Goal: Task Accomplishment & Management: Use online tool/utility

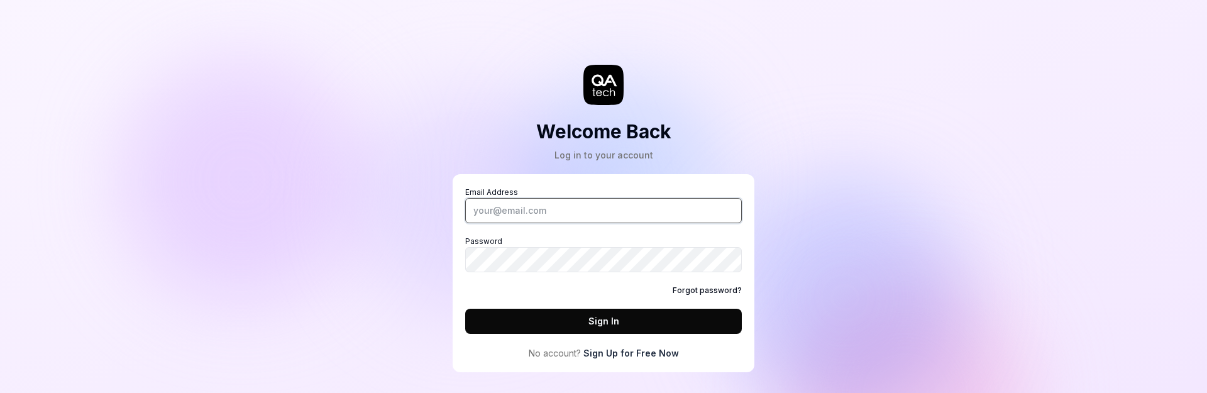
click at [504, 199] on input "Email Address" at bounding box center [603, 210] width 277 height 25
click at [0, 392] on com-1password-button at bounding box center [0, 393] width 0 height 0
type input "[PERSON_NAME][EMAIL_ADDRESS][DOMAIN_NAME]"
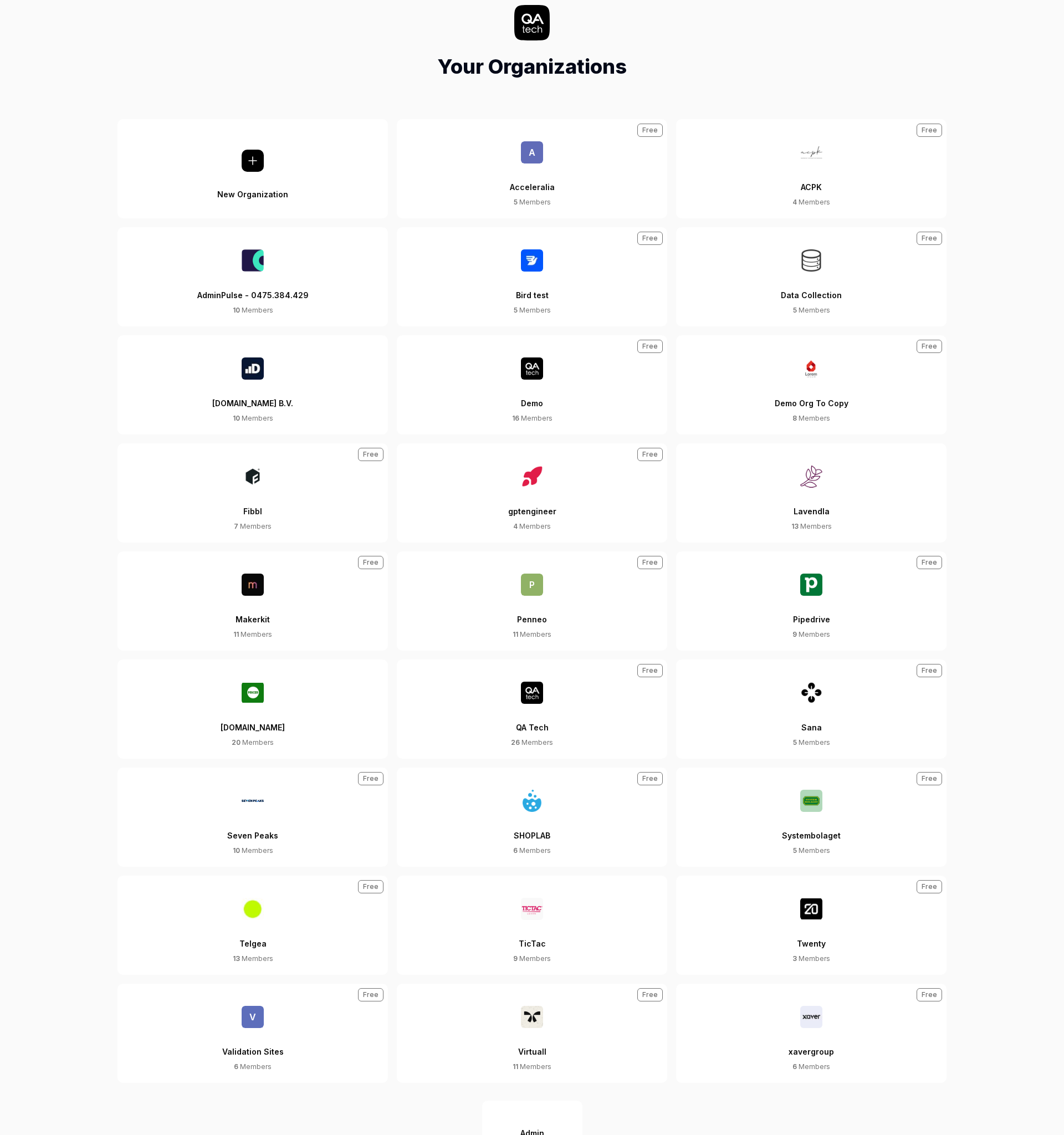
scroll to position [100, 0]
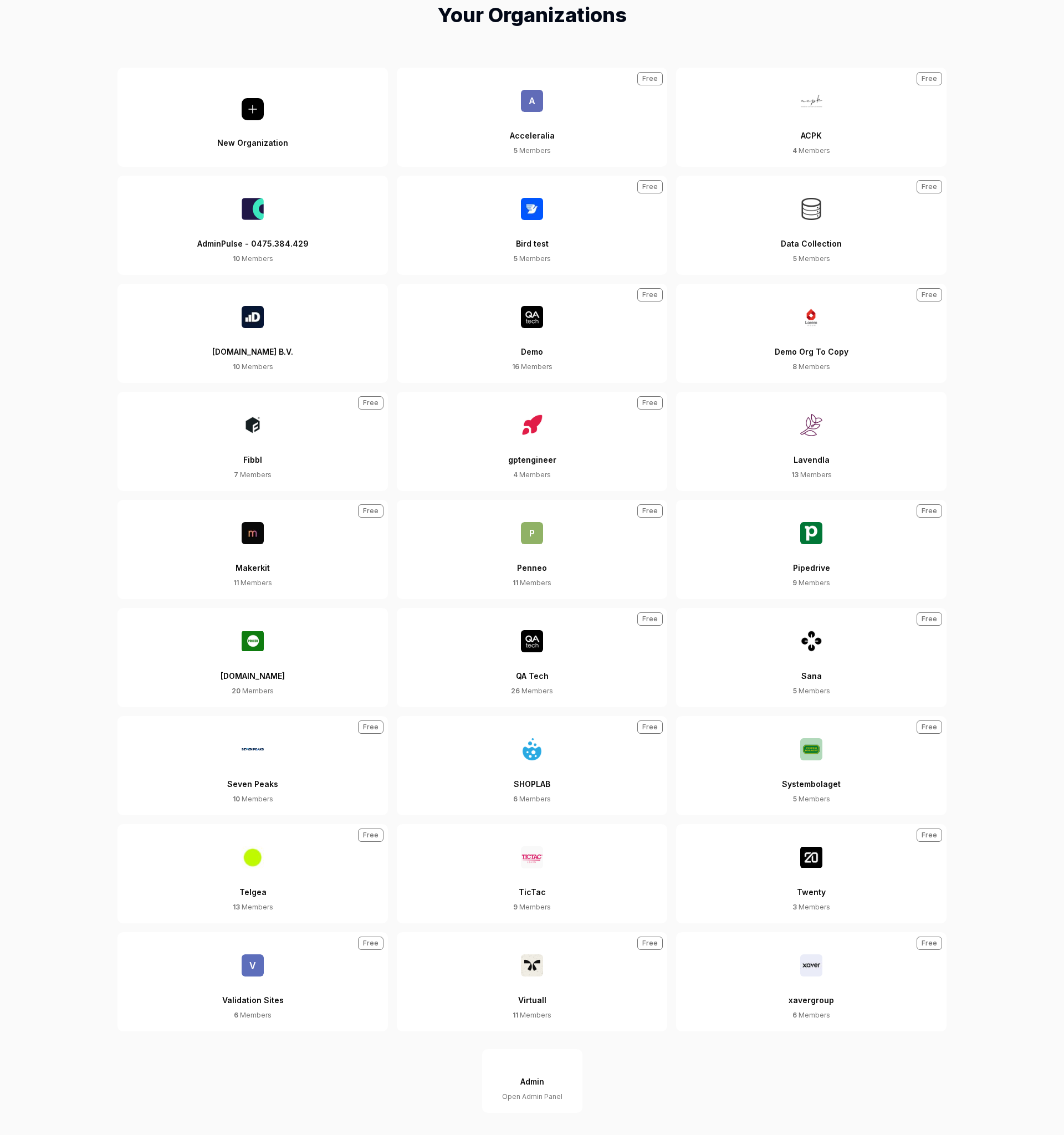
click at [252, 345] on span "V" at bounding box center [252, 965] width 22 height 22
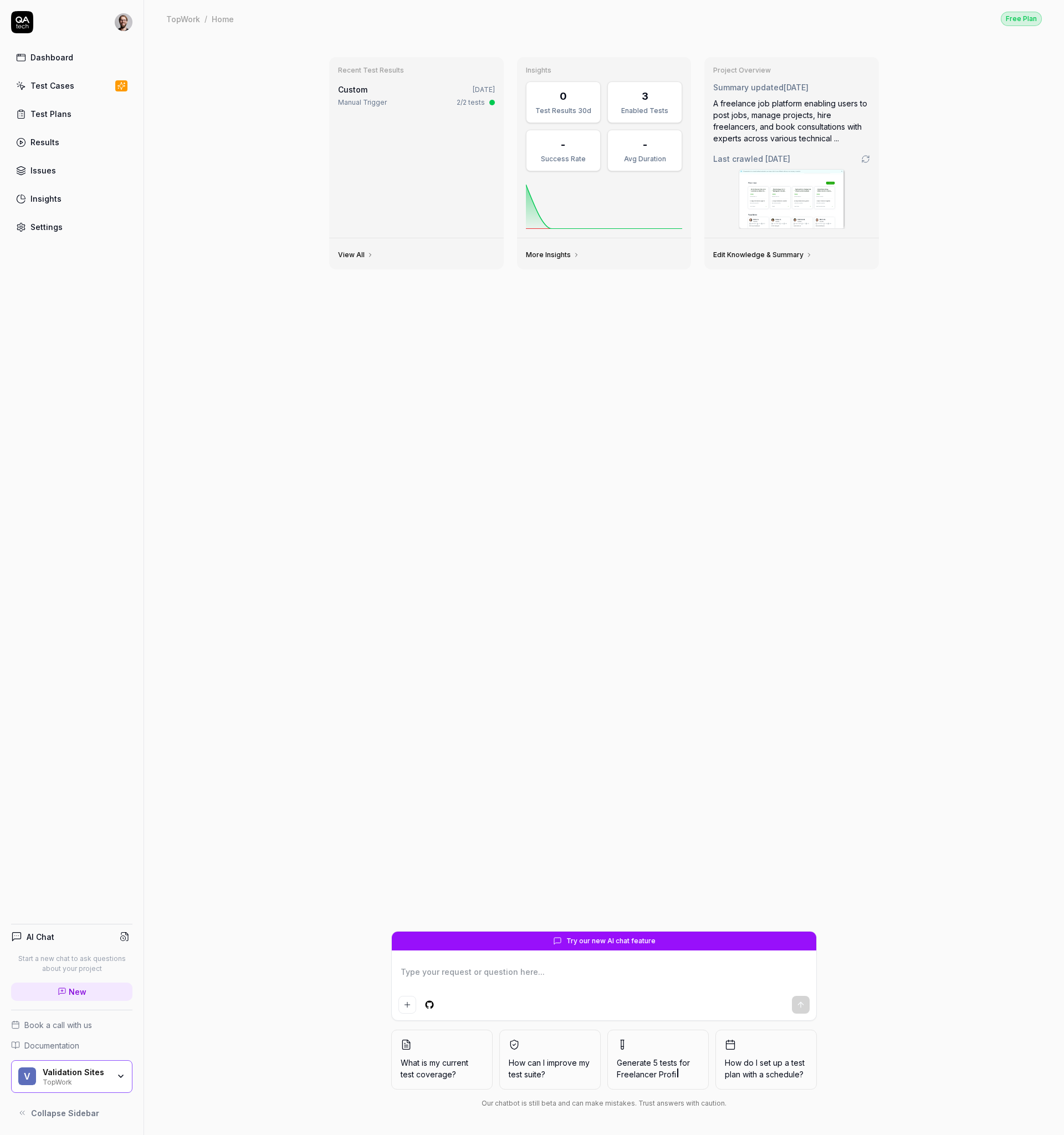
type textarea "*"
click at [382, 104] on div "Manual Trigger" at bounding box center [362, 102] width 48 height 10
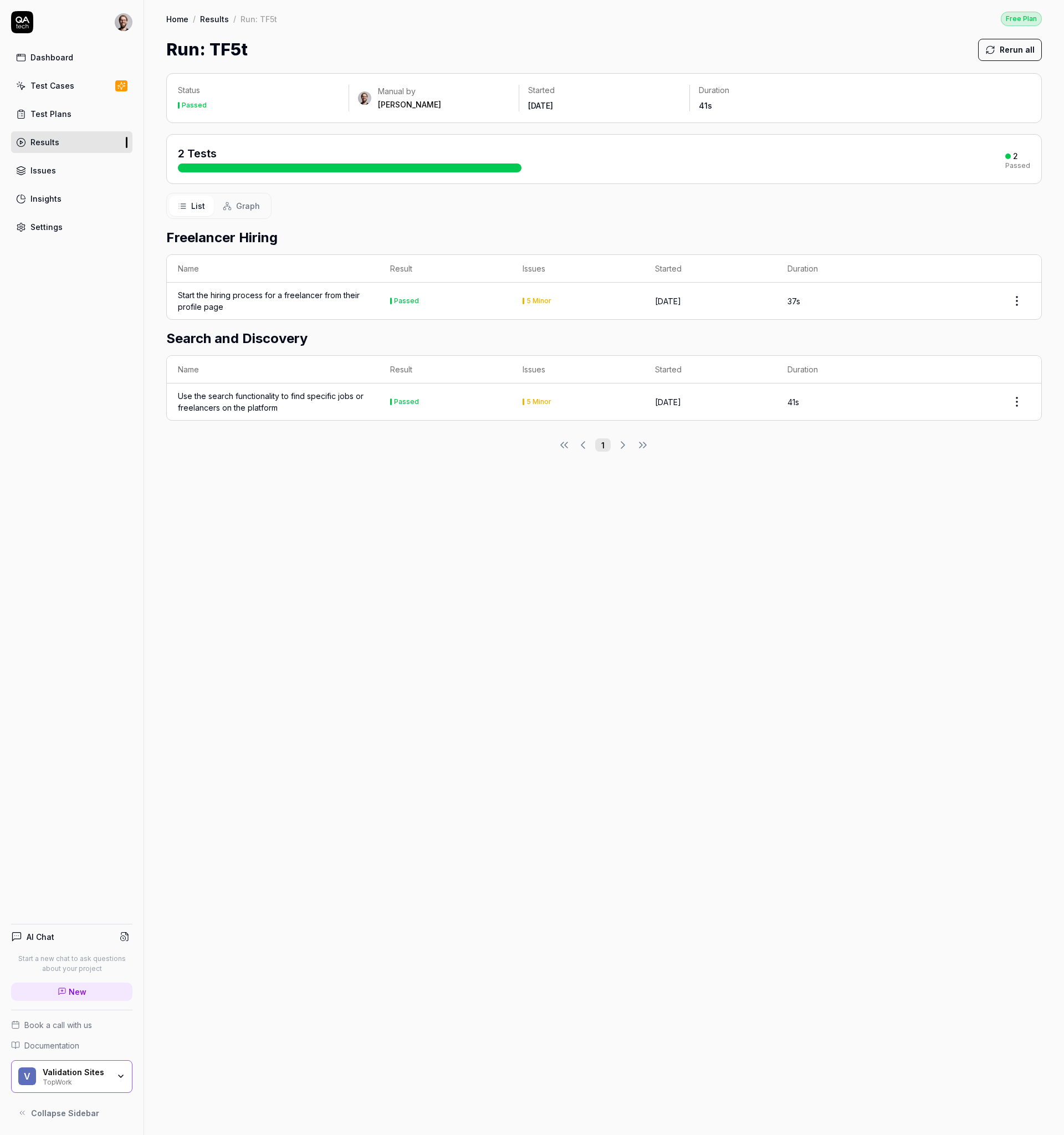
click at [465, 345] on div "Status Passed Manual by [PERSON_NAME] Started [DATE] Duration 41s 2 Tests 2 Pas…" at bounding box center [605, 598] width 920 height 1073
click at [93, 345] on div "TopWork" at bounding box center [75, 1081] width 66 height 9
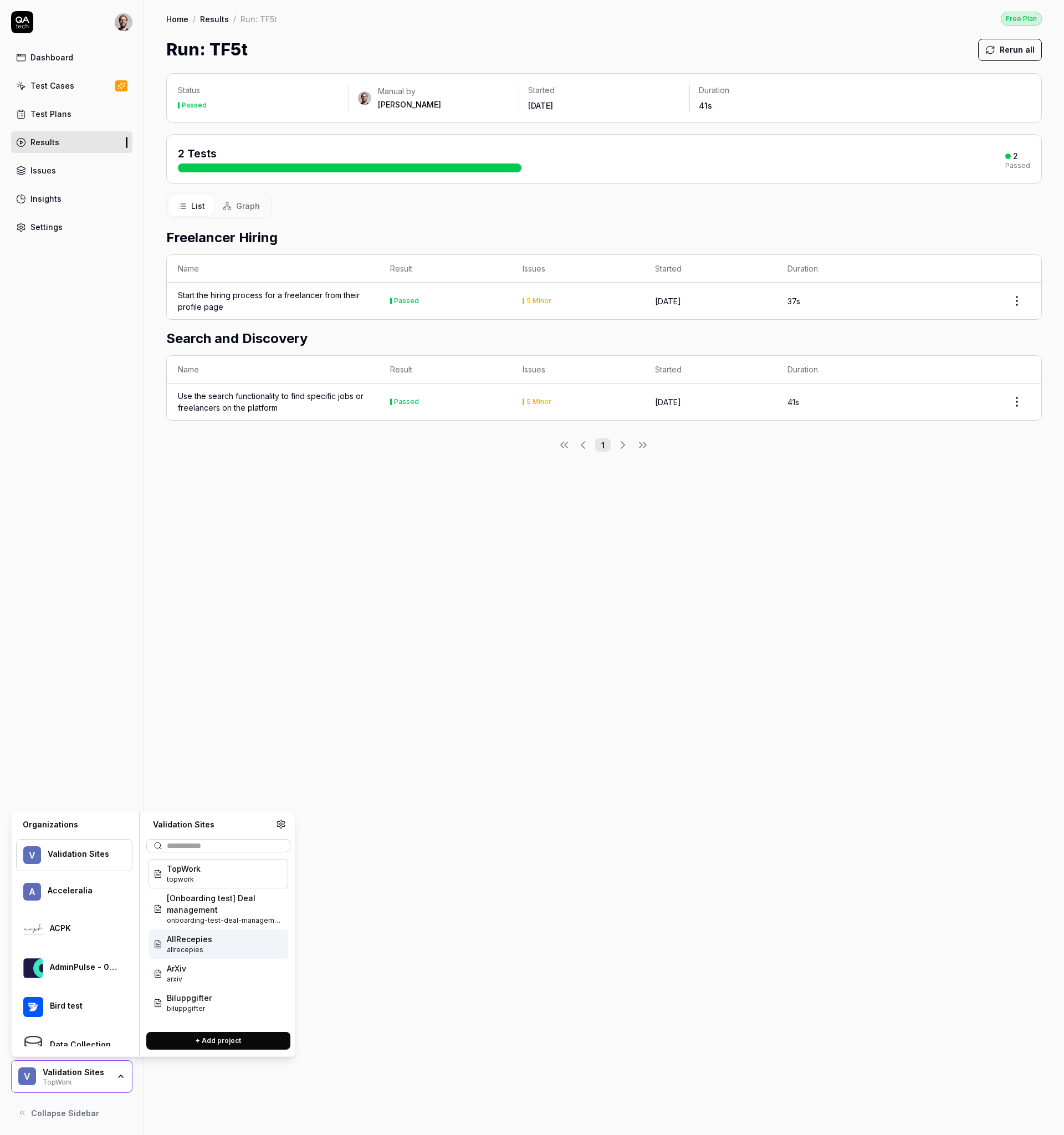
click at [563, 345] on div "Status Passed Manual by [PERSON_NAME] Started [DATE] Duration 41s 2 Tests 2 Pas…" at bounding box center [605, 598] width 920 height 1073
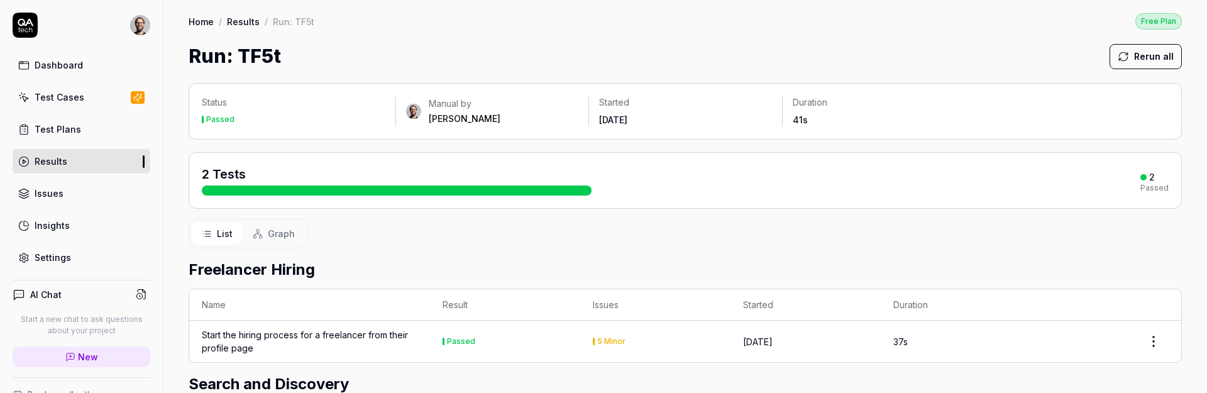
click at [442, 231] on div "List Graph" at bounding box center [686, 234] width 994 height 30
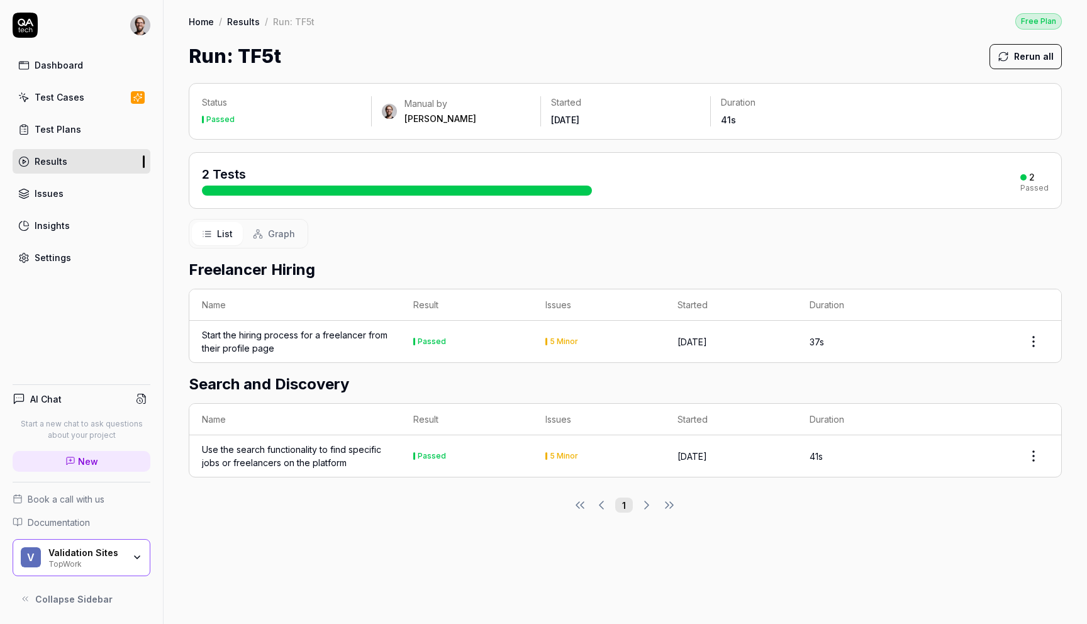
click at [82, 392] on div "AI Chat Start a new chat to ask questions about your project New Book a call wi…" at bounding box center [81, 493] width 163 height 238
click at [84, 392] on div "V Validation Sites TopWork" at bounding box center [82, 558] width 138 height 38
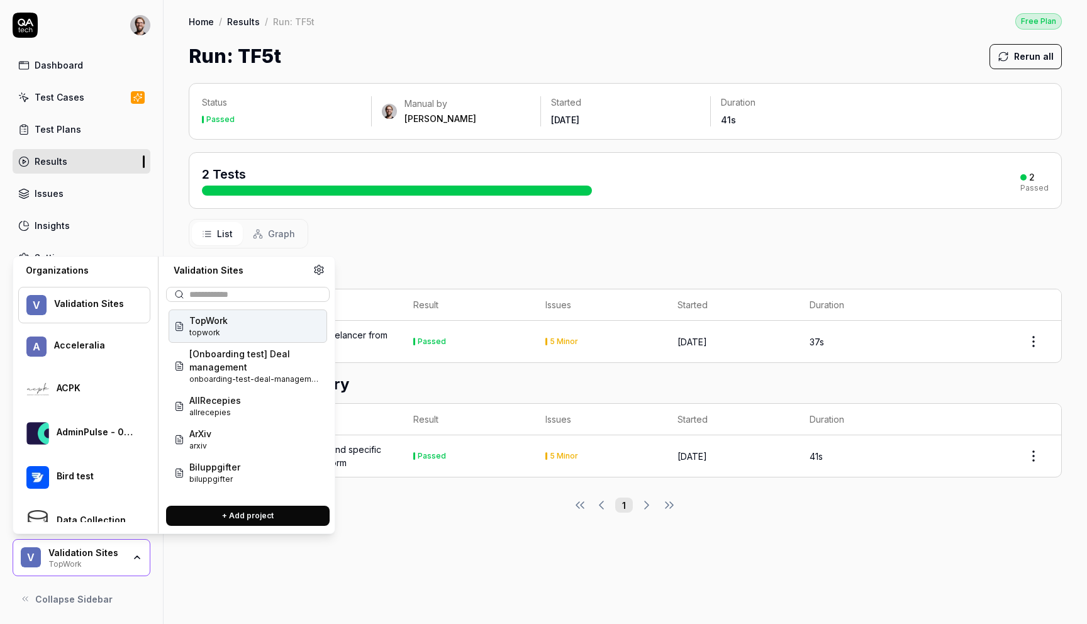
click at [127, 392] on div "V Validation Sites TopWork" at bounding box center [82, 558] width 138 height 38
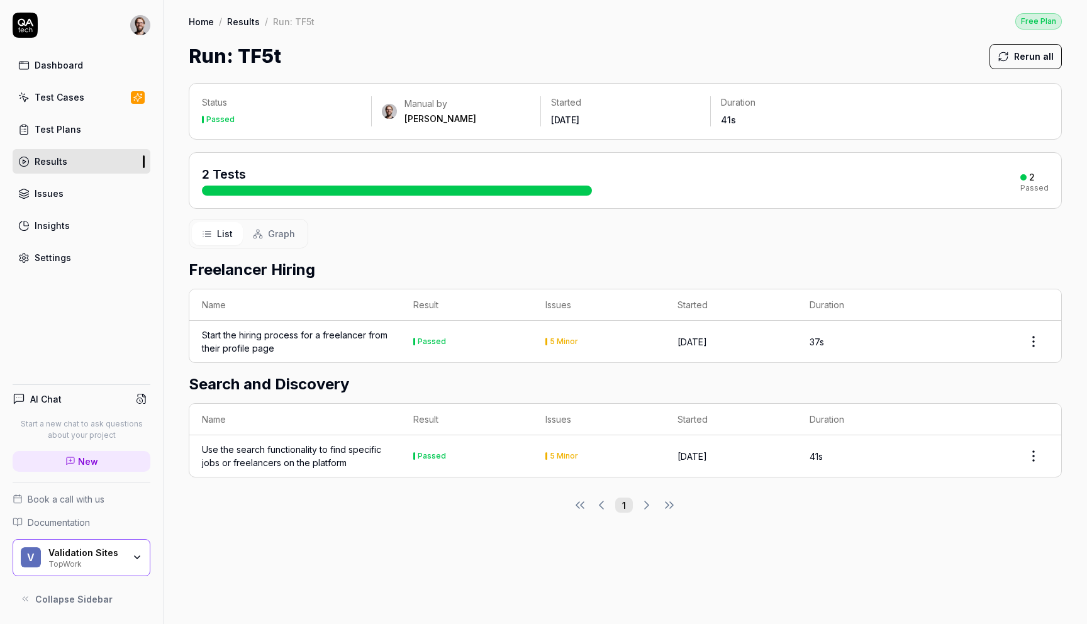
click at [126, 392] on div "V Validation Sites TopWork" at bounding box center [82, 558] width 138 height 38
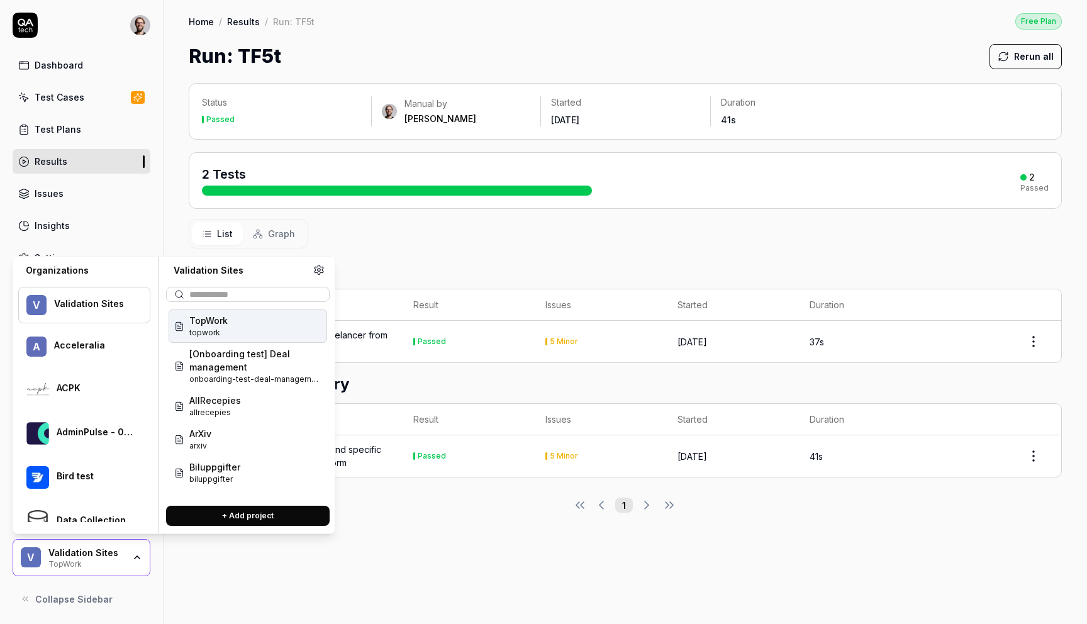
click at [259, 392] on button "+ Add project" at bounding box center [248, 516] width 164 height 20
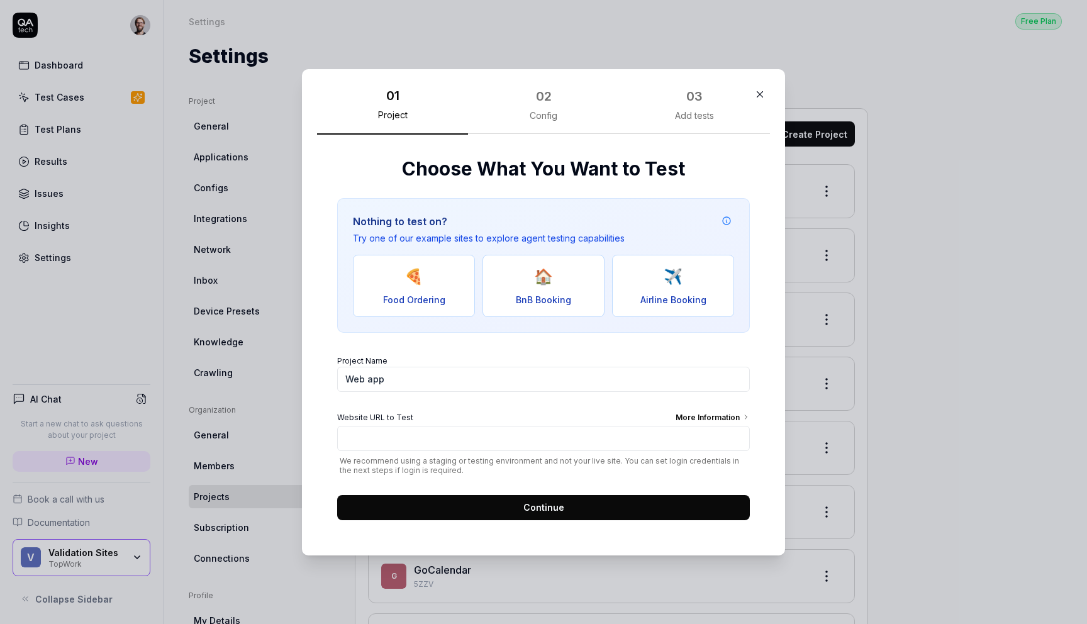
click at [540, 275] on span "🏠" at bounding box center [543, 276] width 19 height 23
type input "[URL][DOMAIN_NAME]"
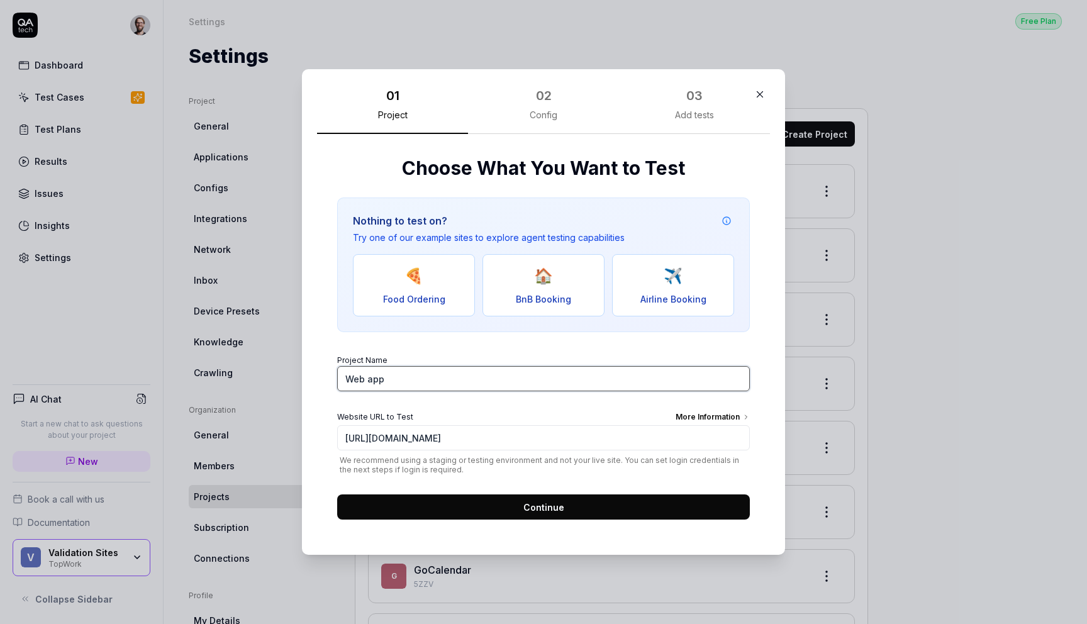
click at [347, 381] on input "Web app" at bounding box center [543, 378] width 413 height 25
drag, startPoint x: 431, startPoint y: 377, endPoint x: 253, endPoint y: 375, distance: 177.4
click at [253, 375] on div "​ 01 Project 02 Config 03 Add tests Choose What You Want to Test Nothing to tes…" at bounding box center [543, 312] width 1087 height 624
type input "|"
type input "[Test] Staynb"
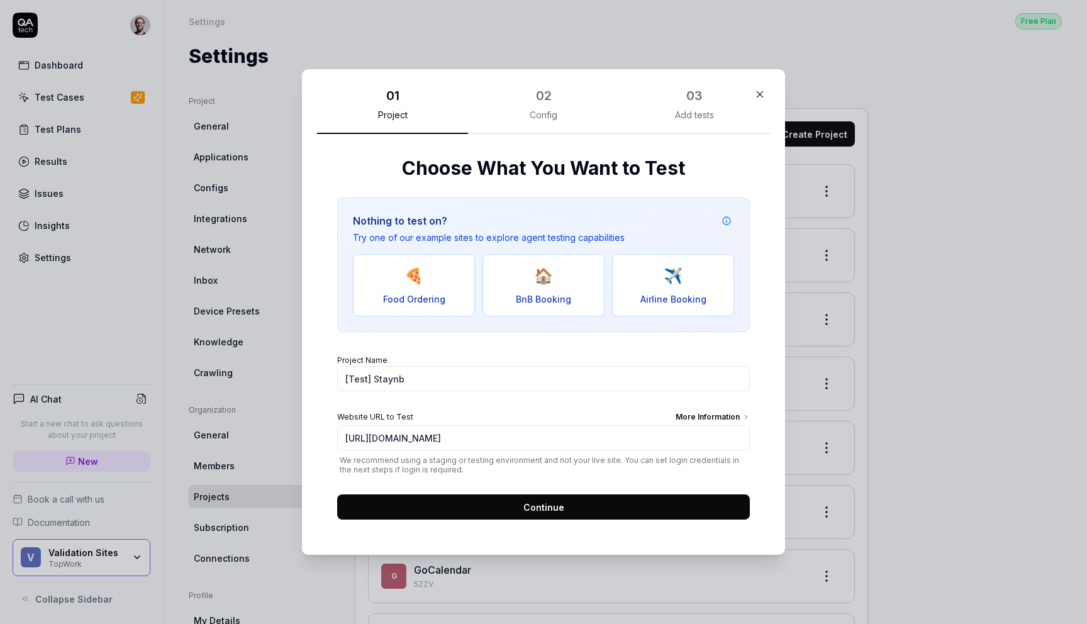
click at [761, 88] on button "button" at bounding box center [760, 94] width 20 height 20
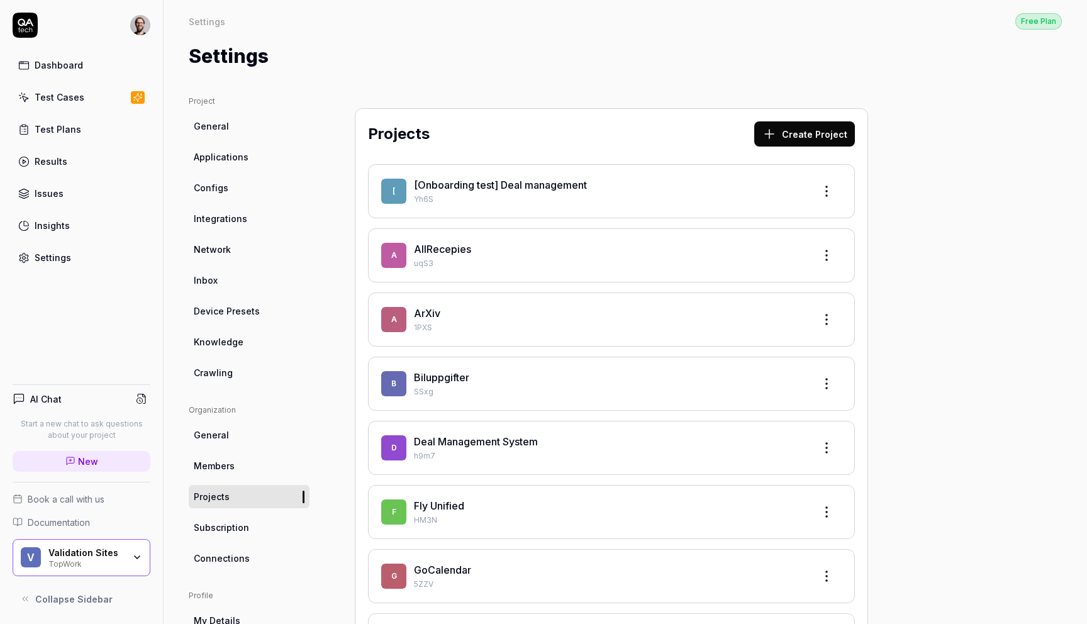
click at [53, 68] on div "Dashboard" at bounding box center [59, 64] width 48 height 13
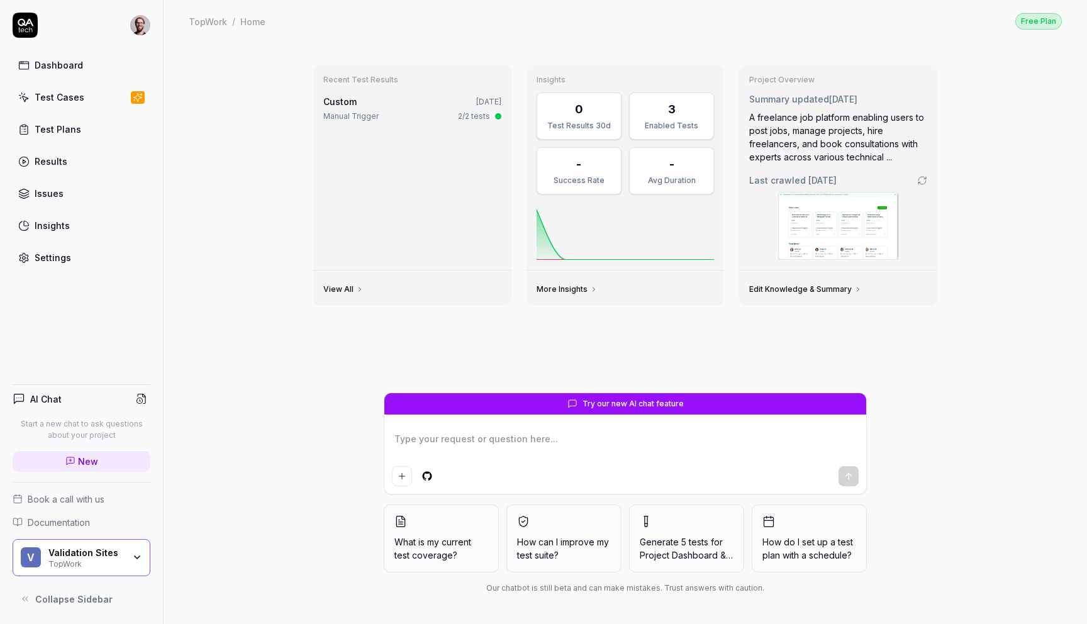
click at [860, 392] on div "Try our new AI chat feature What is my current test coverage? How can I improve…" at bounding box center [625, 495] width 483 height 206
click at [715, 392] on span "Generate 5 tests for Job Posting & Editing" at bounding box center [687, 548] width 94 height 26
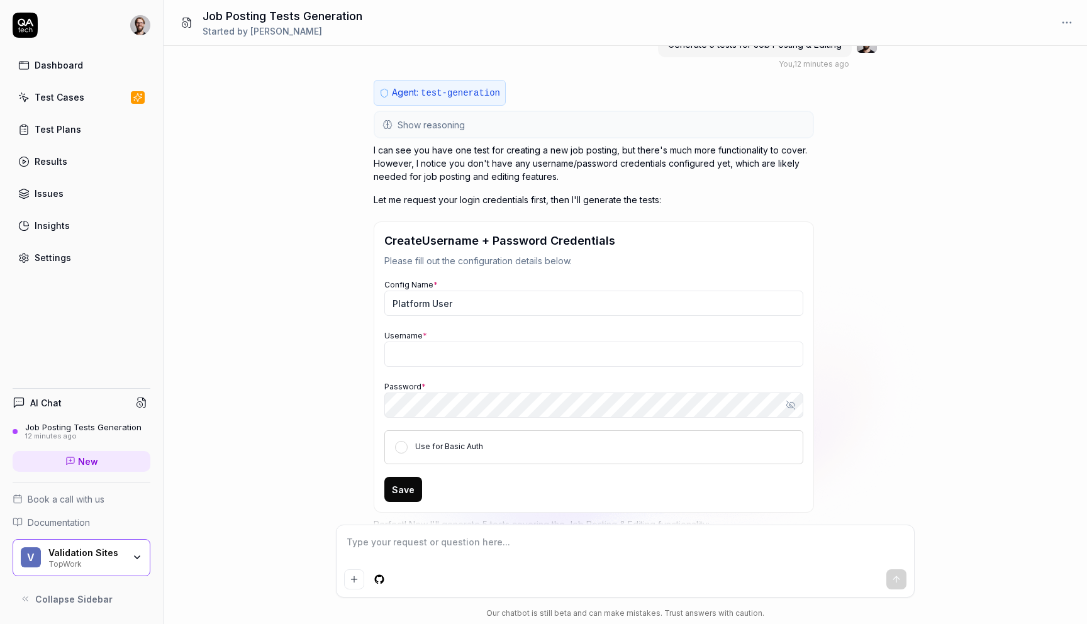
scroll to position [74, 0]
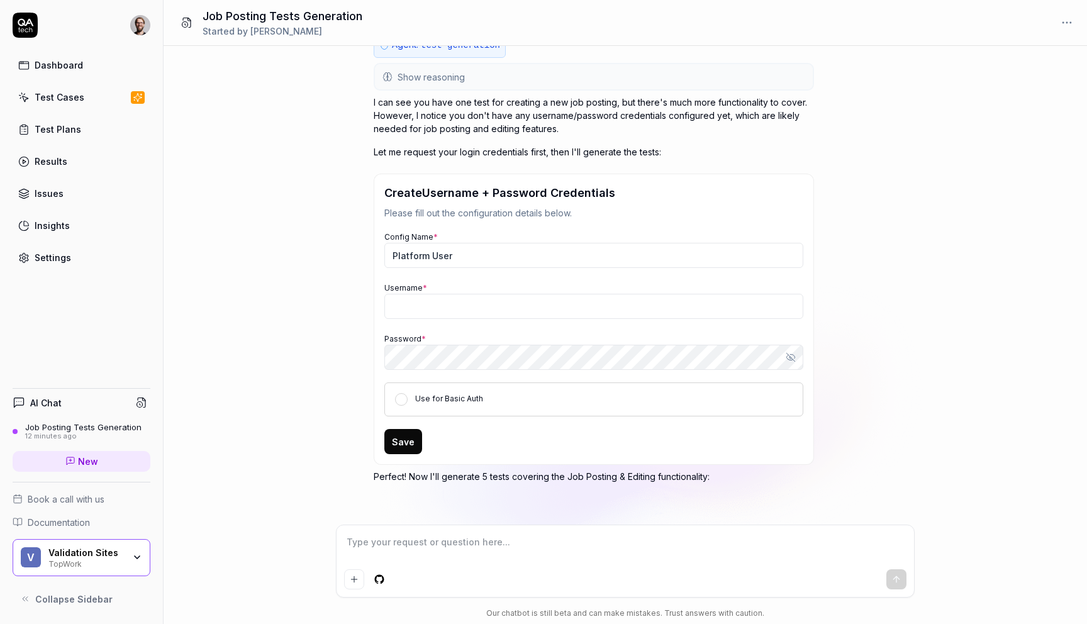
type textarea "*"
type textarea "y"
type textarea "*"
type textarea "yo"
type textarea "*"
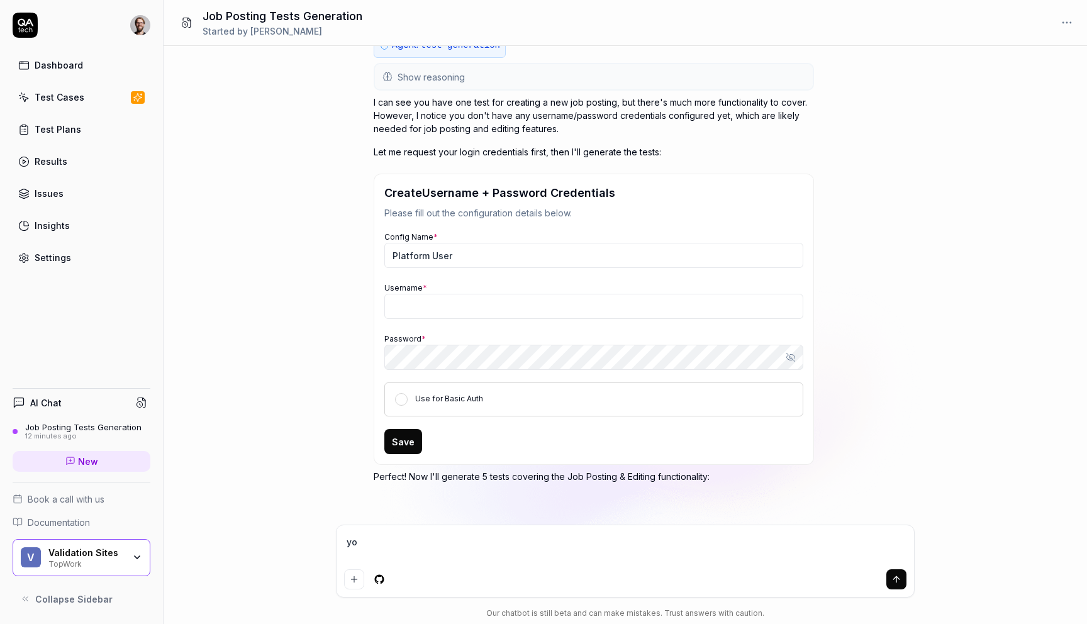
type textarea "you"
type textarea "*"
type textarea "you"
type textarea "*"
type textarea "you d"
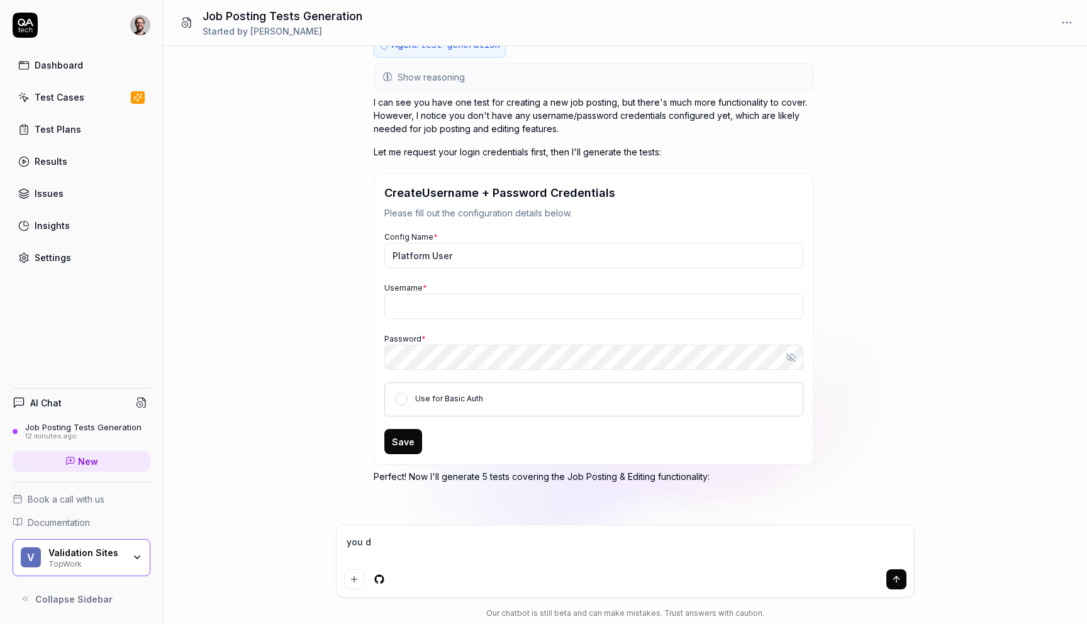
type textarea "*"
type textarea "you do"
type textarea "*"
type textarea "you do"
type textarea "*"
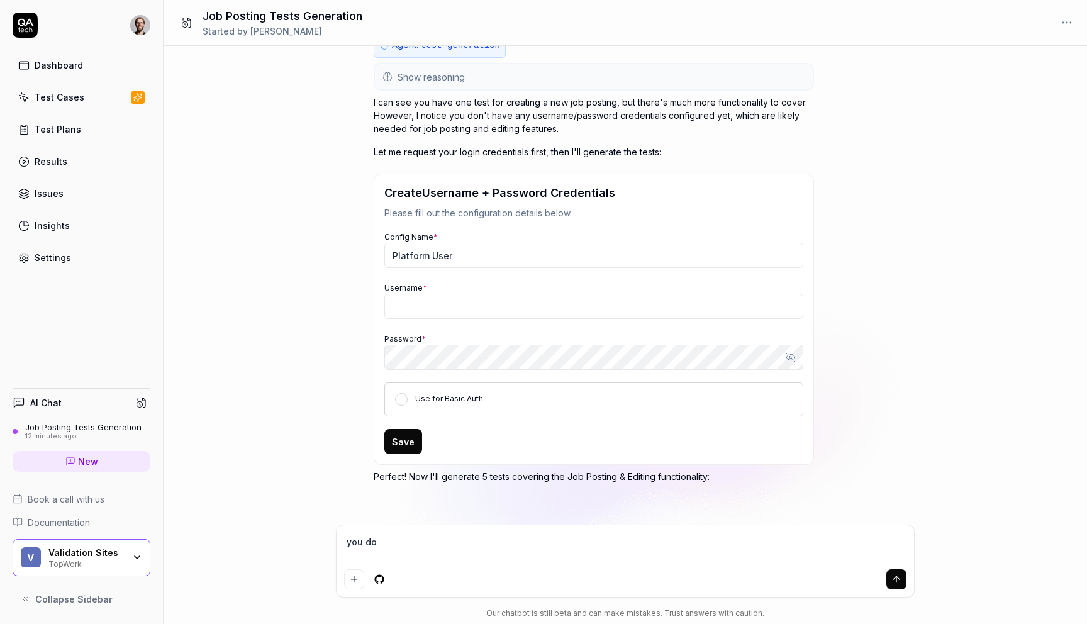
type textarea "you do n"
type textarea "*"
type textarea "you do not"
type textarea "*"
type textarea "you do not"
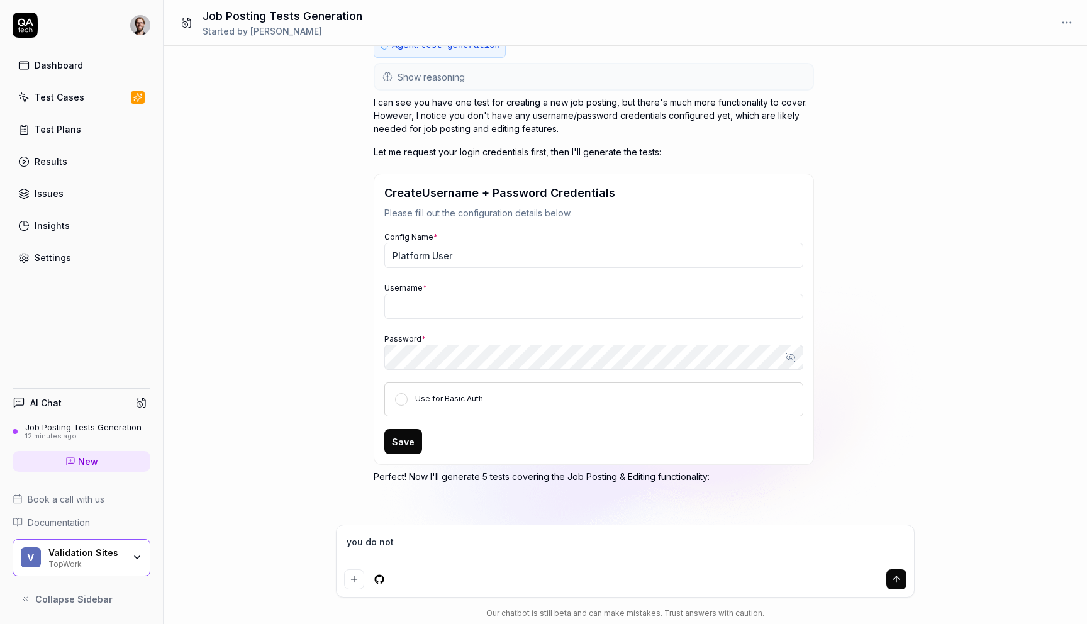
type textarea "*"
type textarea "you do not n"
type textarea "*"
type textarea "you do not ne"
type textarea "*"
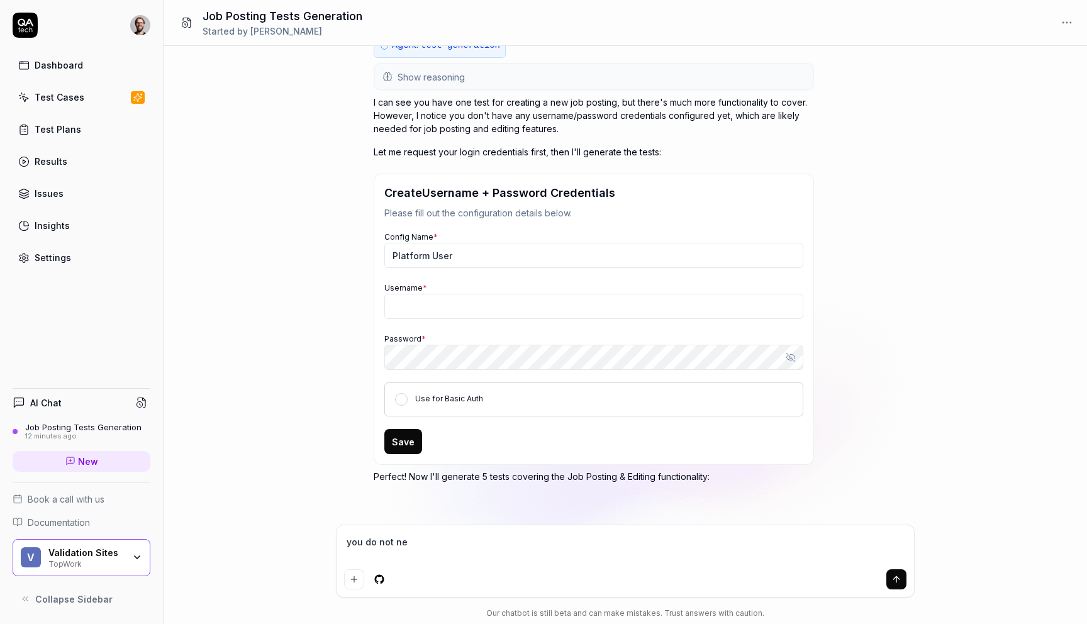
type textarea "you do not nee"
type textarea "*"
type textarea "you do not need"
type textarea "*"
type textarea "you do not need"
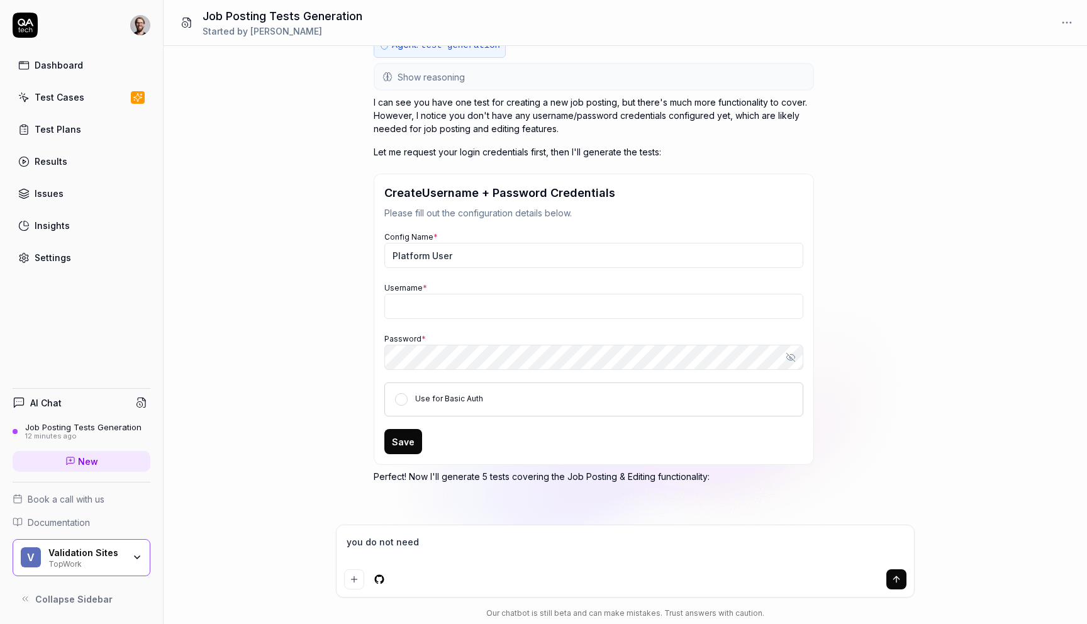
type textarea "*"
type textarea "you do not need t"
type textarea "*"
type textarea "you do not need the"
type textarea "*"
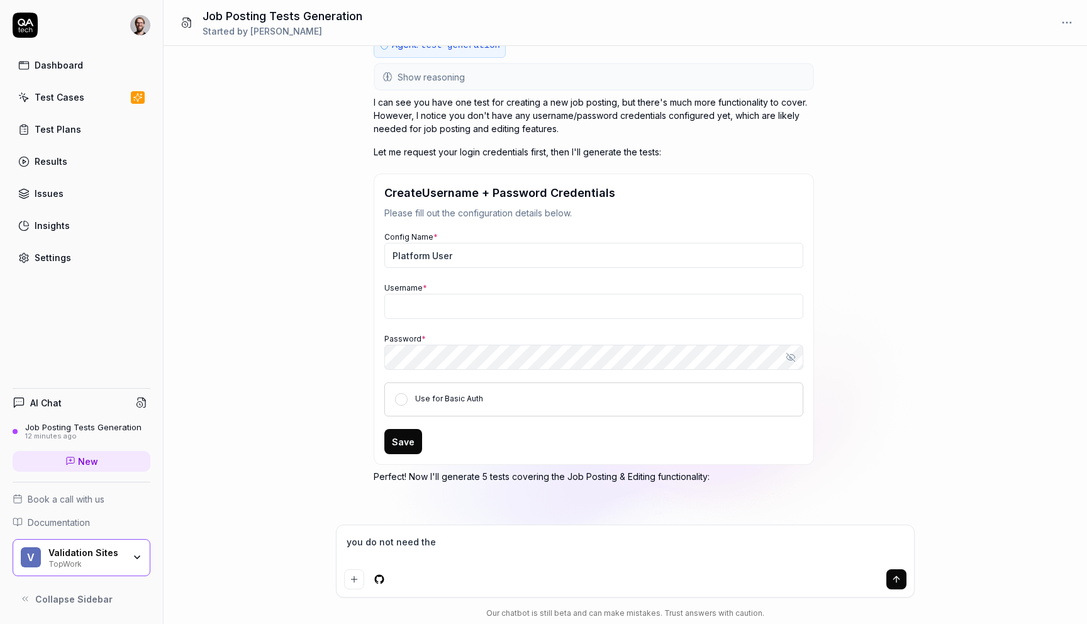
type textarea "you do not need the"
type textarea "*"
type textarea "you do not need the c"
type textarea "*"
type textarea "you do not need the cr"
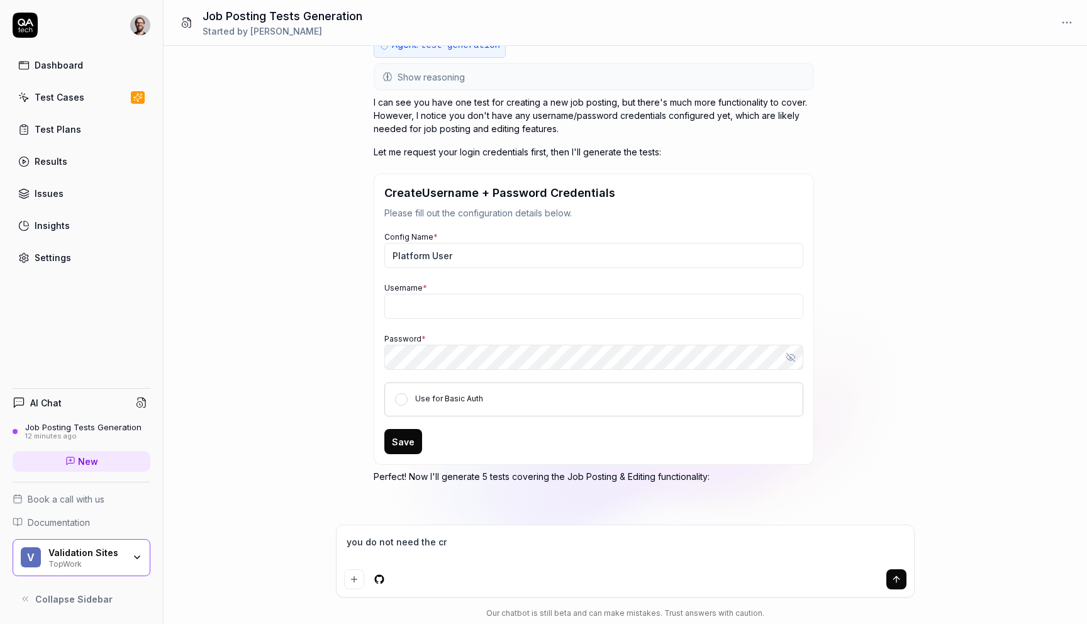
type textarea "*"
type textarea "you do not need the cre"
type textarea "*"
type textarea "you do not need the cred"
type textarea "*"
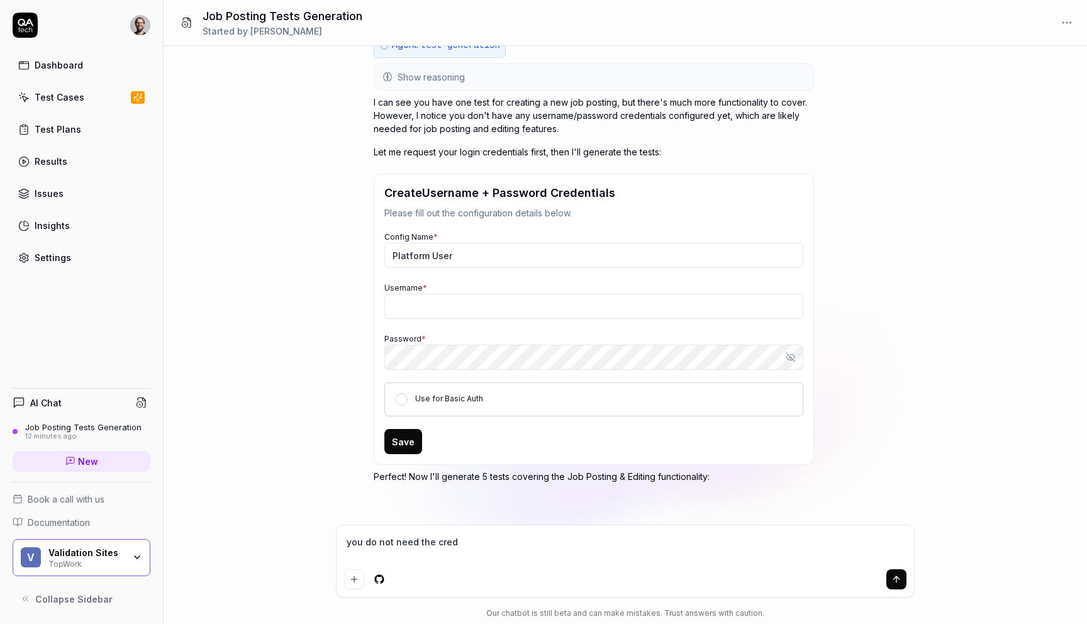
type textarea "you do not need the crede"
type textarea "*"
type textarea "you do not need the creden"
type textarea "*"
type textarea "you do not need the credent"
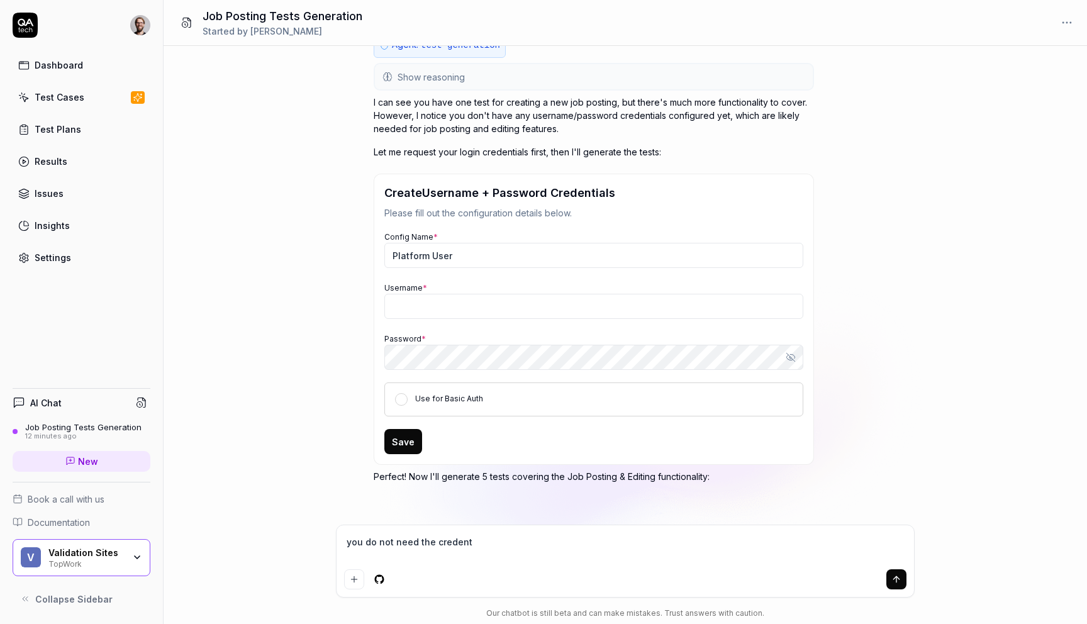
type textarea "*"
type textarea "you do not need the credenti"
type textarea "*"
type textarea "you do not need the credentia"
type textarea "*"
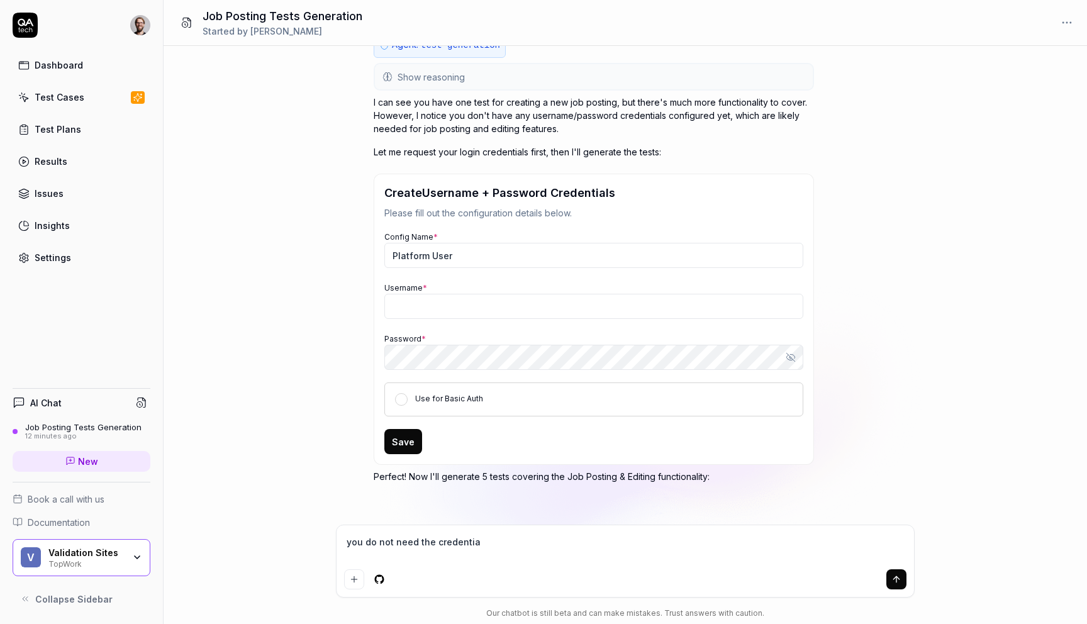
type textarea "you do not need the credential"
type textarea "*"
type textarea "you do not need the credentials"
type textarea "*"
type textarea "you do not need the credentials"
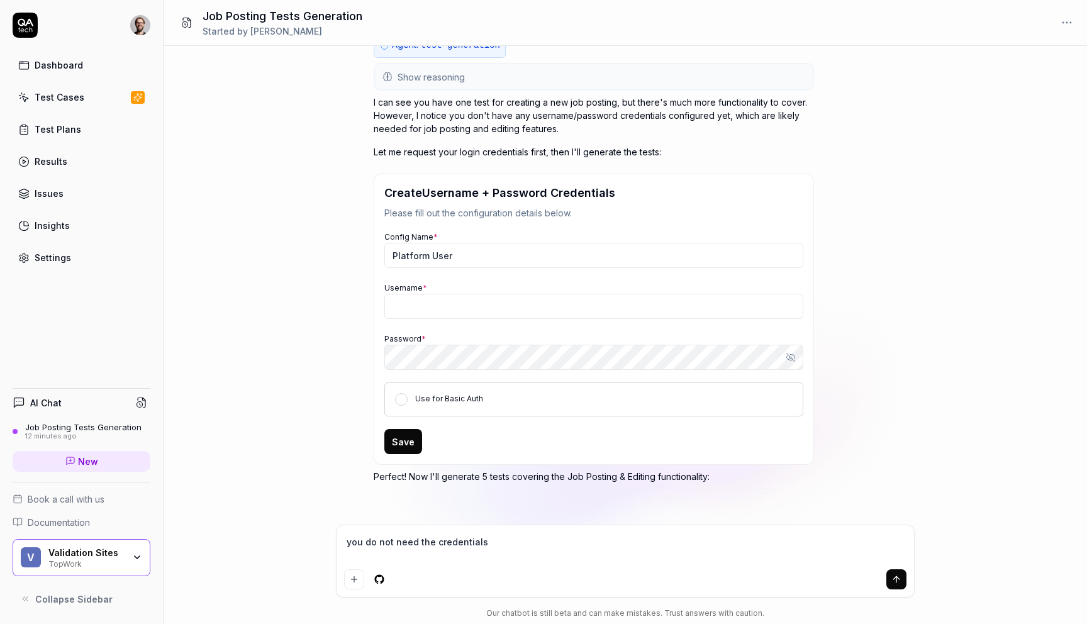
type textarea "*"
type textarea "you do not need the credentials f"
type textarea "*"
type textarea "you do not need the credentials fo"
type textarea "*"
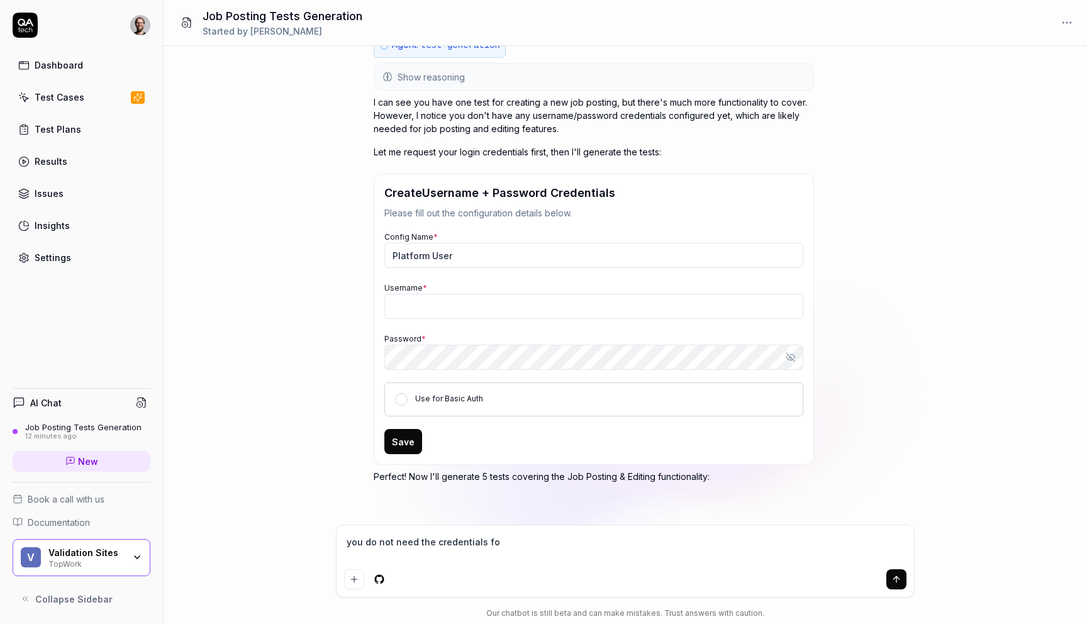
type textarea "you do not need the credentials for"
type textarea "*"
type textarea "you do not need the credentials for t"
type textarea "*"
type textarea "you do not need the credentials for th"
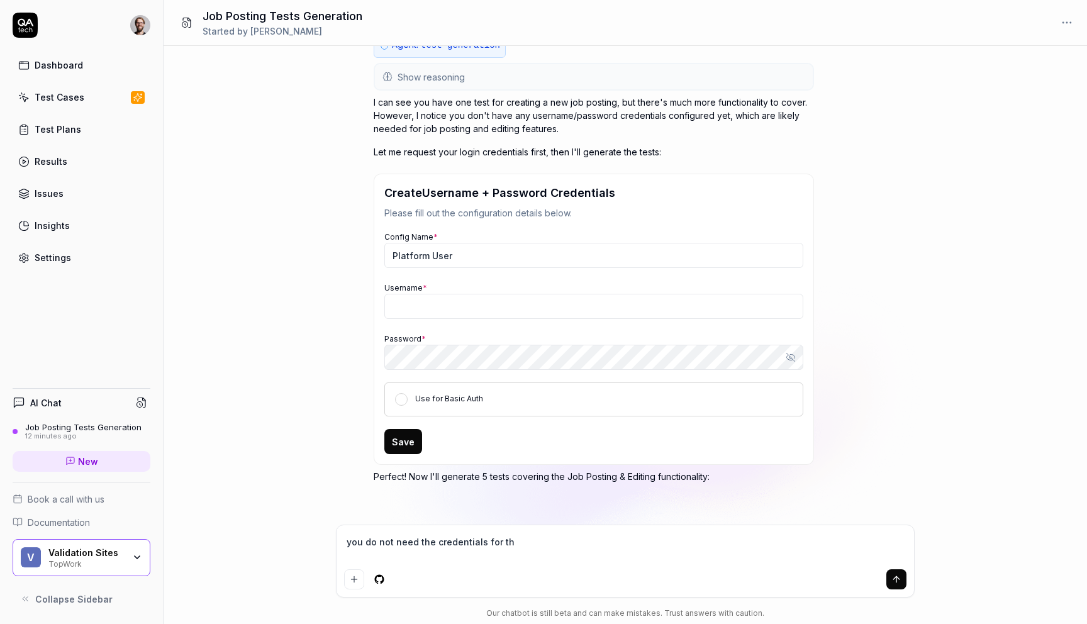
type textarea "*"
type textarea "you do not need the credentials for thi"
type textarea "*"
type textarea "you do not need the credentials for this"
type textarea "*"
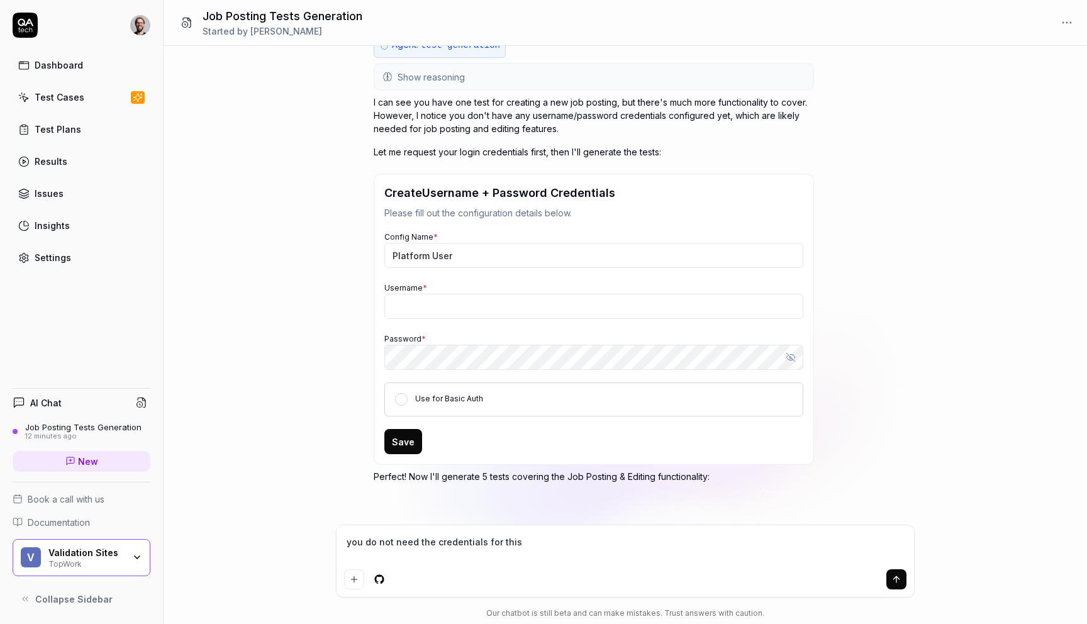
type textarea "you do not need the credentials for this"
type textarea "*"
type textarea "you do not need the credentials for this s"
type textarea "*"
type textarea "you do not need the credentials for this si"
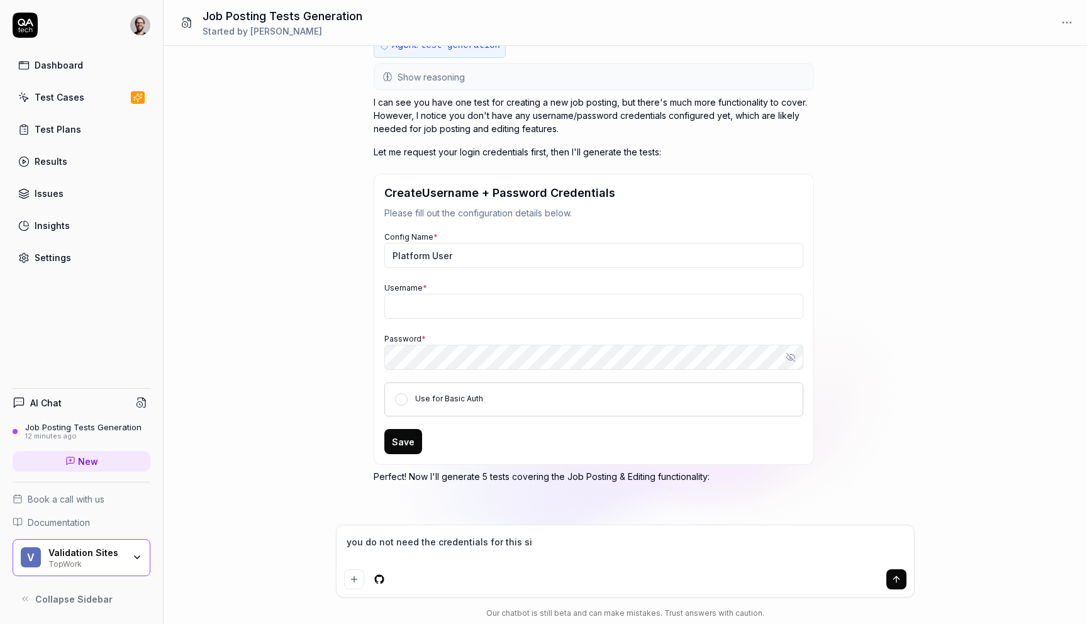
type textarea "*"
type textarea "you do not need the credentials for this sit"
type textarea "*"
type textarea "you do not need the credentials for this site"
type textarea "*"
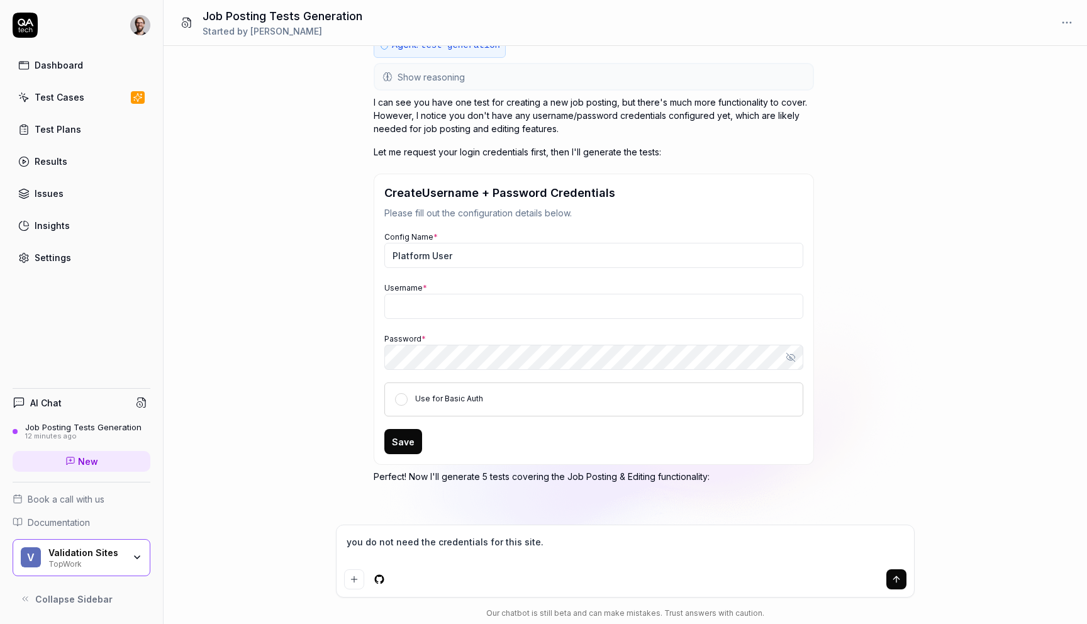
type textarea "you do not need the credentials for this site."
type textarea "*"
type textarea "you do not need the credentials for this site. I"
type textarea "*"
type textarea "you do not need the credentials for this site. It"
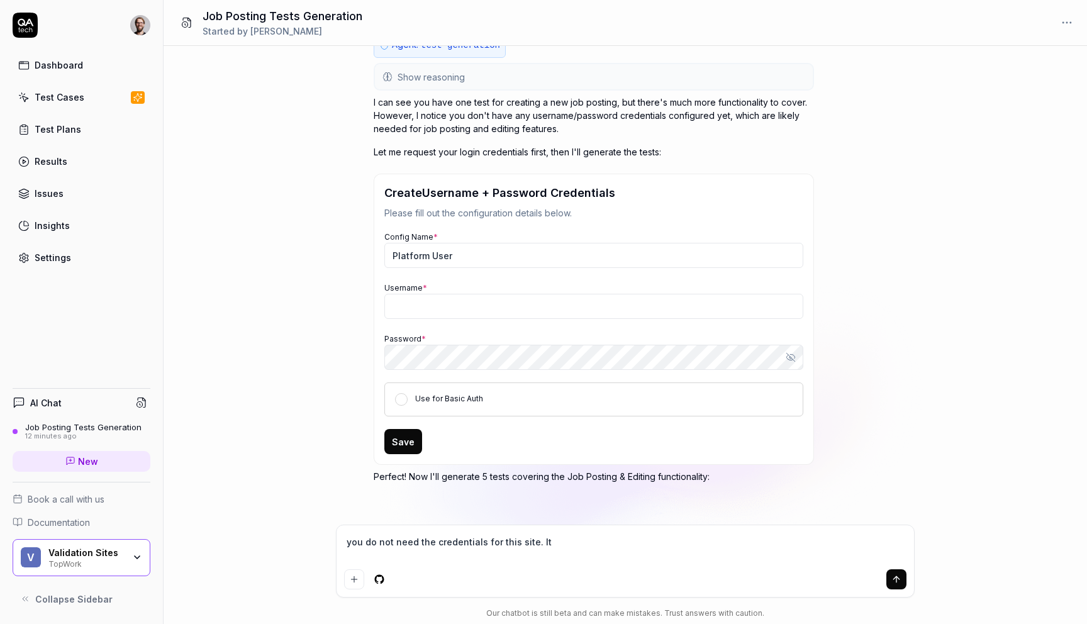
type textarea "*"
type textarea "you do not need the credentials for this site. It"
type textarea "*"
type textarea "you do not need the credentials for this site. It i"
type textarea "*"
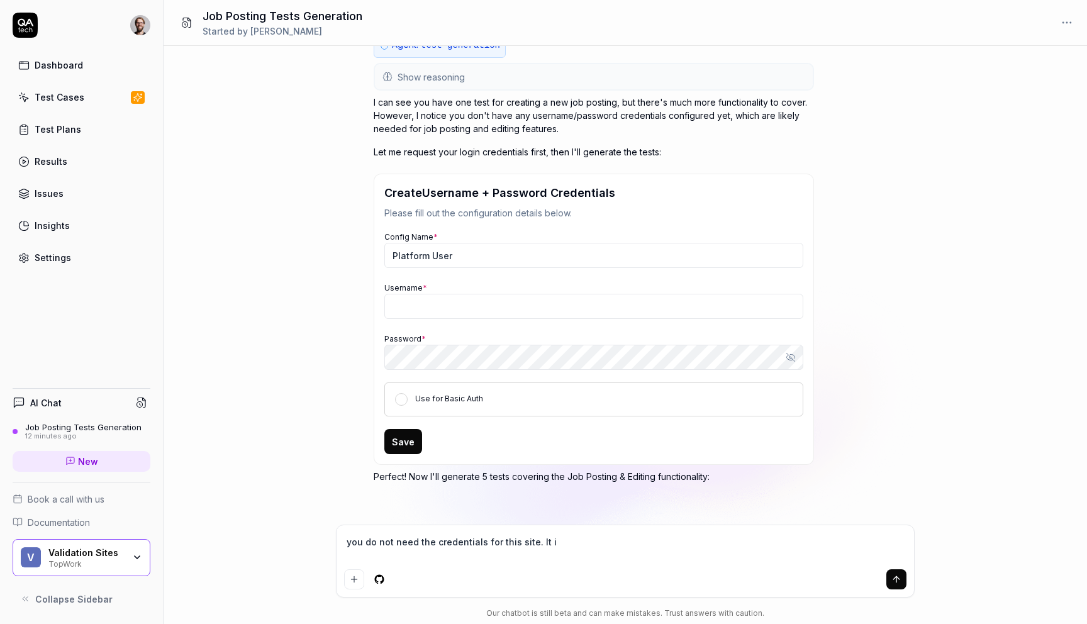
type textarea "you do not need the credentials for this site. It is"
type textarea "*"
type textarea "you do not need the credentials for this site. It is"
type textarea "*"
type textarea "you do not need the credentials for this site. It is a"
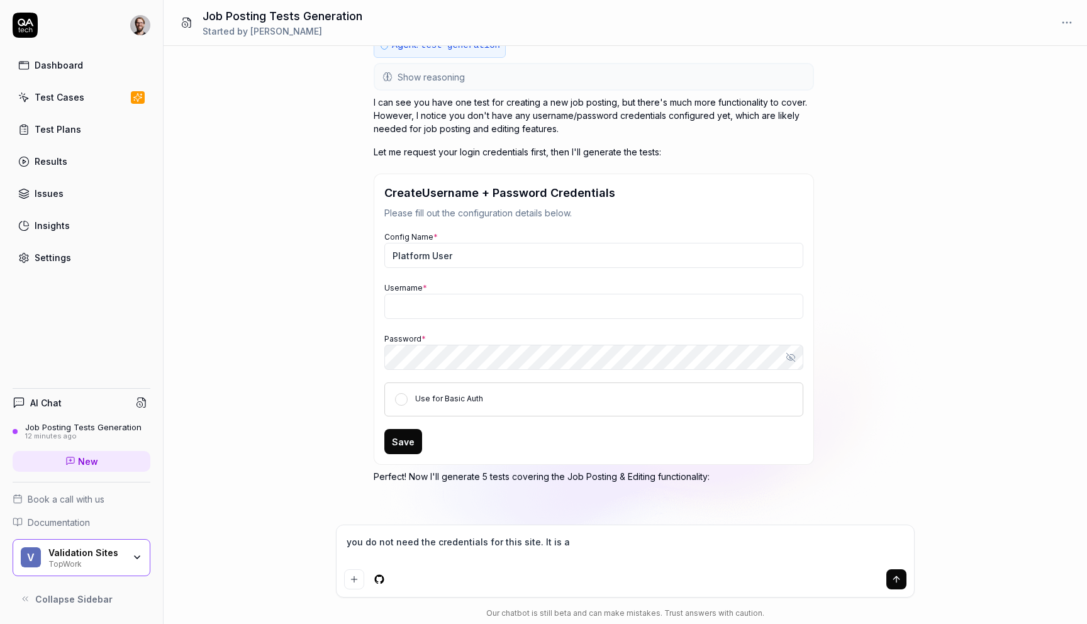
type textarea "*"
type textarea "you do not need the credentials for this site. It is al"
type textarea "*"
type textarea "you do not need the credentials for this site. It is alw"
type textarea "*"
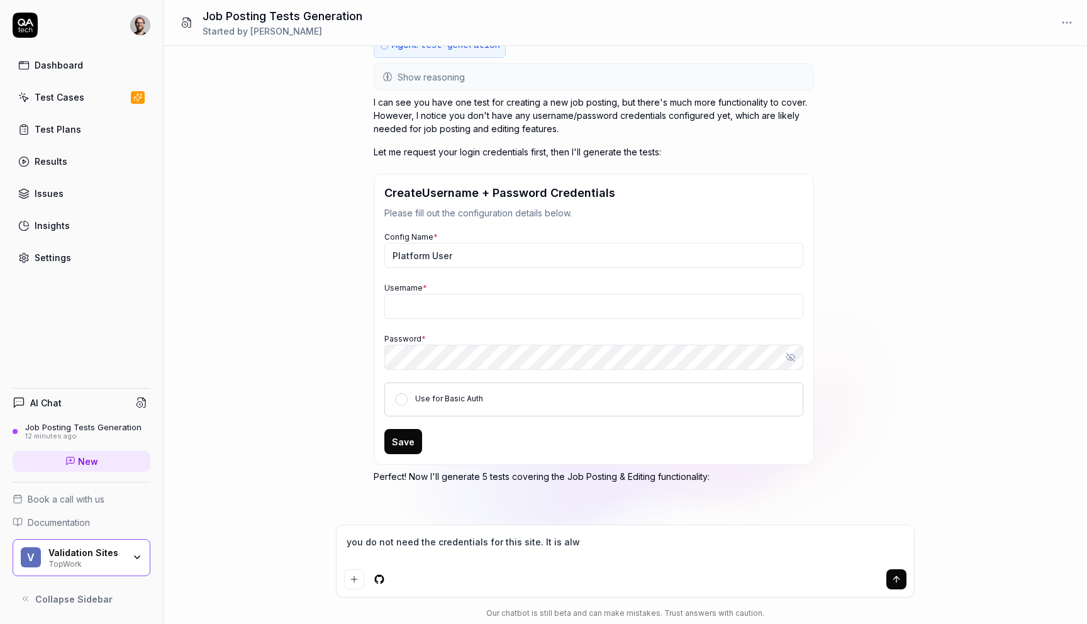
type textarea "you do not need the credentials for this site. It is alwa"
type textarea "*"
type textarea "you do not need the credentials for this site. It is always"
type textarea "*"
type textarea "you do not need the credentials for this site. It is always"
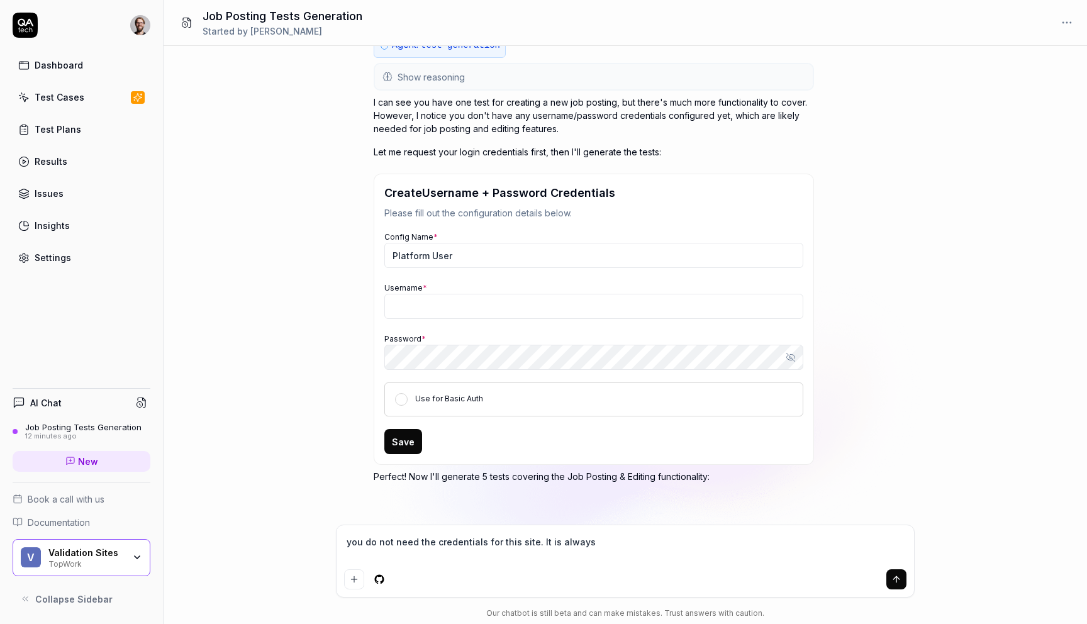
type textarea "*"
type textarea "you do not need the credentials for this site. It is always l"
type textarea "*"
type textarea "you do not need the credentials for this site. It is always lo"
type textarea "*"
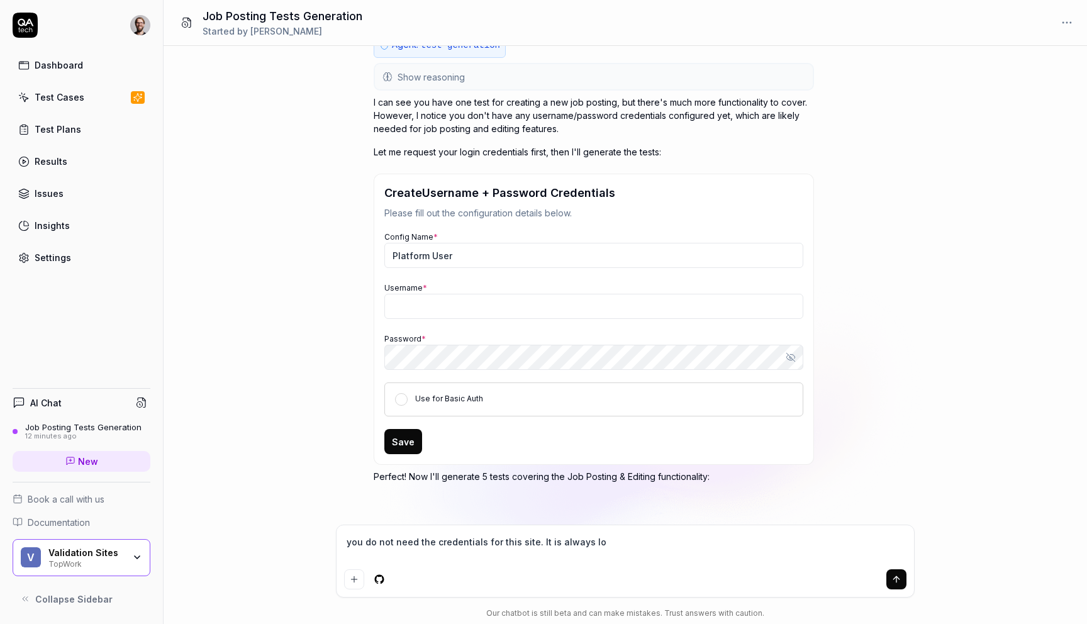
type textarea "you do not need the credentials for this site. It is always log"
type textarea "*"
type textarea "you do not need the credentials for this site. It is always logg"
type textarea "*"
type textarea "you do not need the credentials for this site. It is always logge"
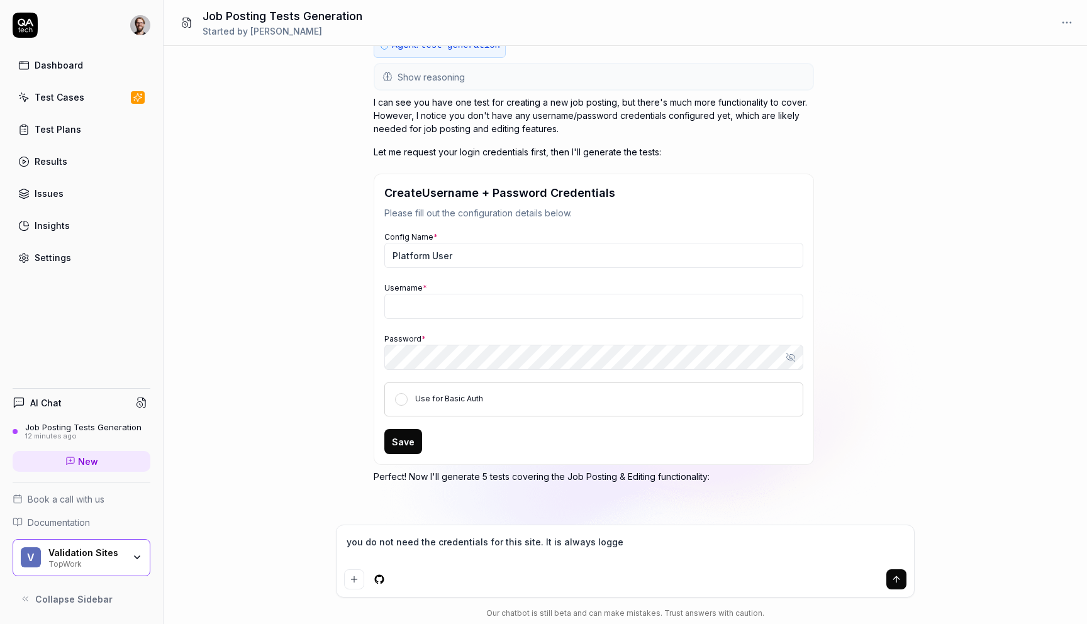
type textarea "*"
type textarea "you do not need the credentials for this site. It is always logged"
type textarea "*"
type textarea "you do not need the credentials for this site. It is always logged"
type textarea "*"
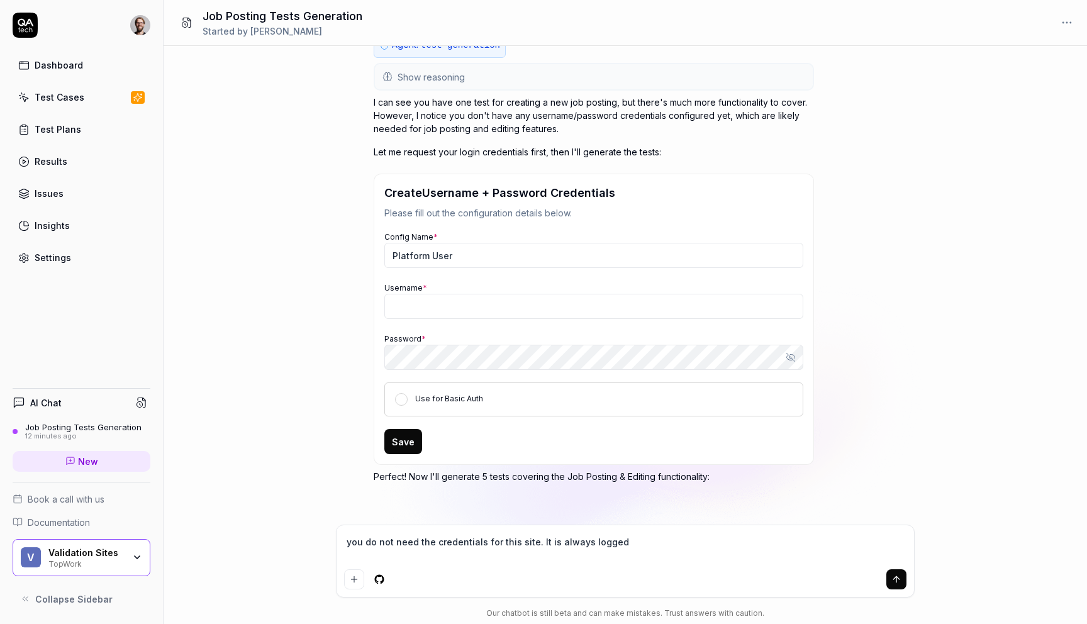
type textarea "you do not need the credentials for this site. It is always logged i"
type textarea "*"
type textarea "you do not need the credentials for this site. It is always logged in"
type textarea "*"
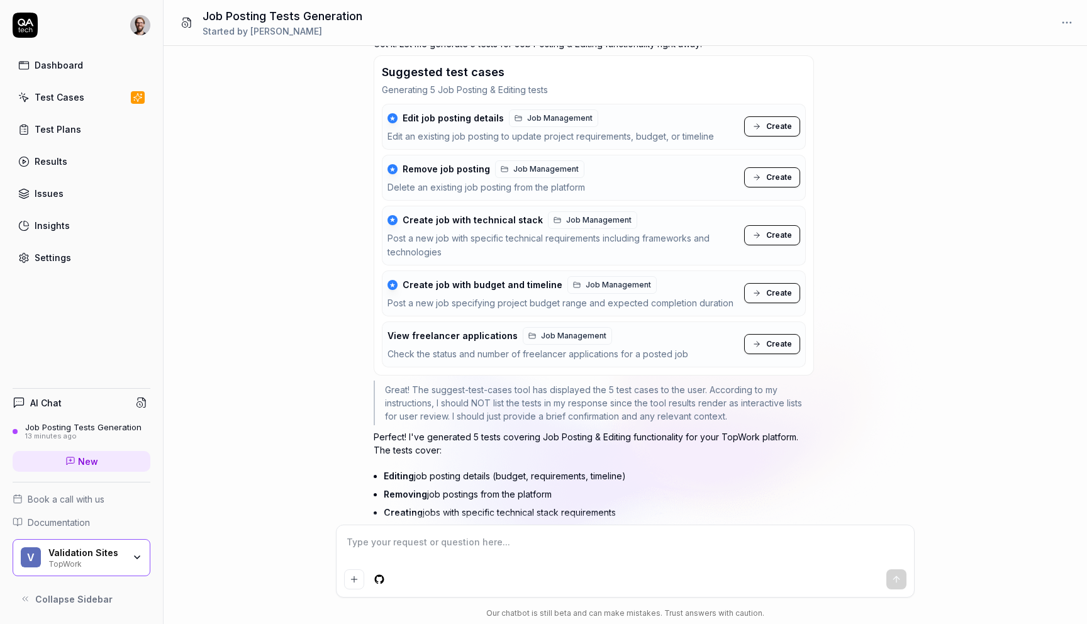
scroll to position [653, 0]
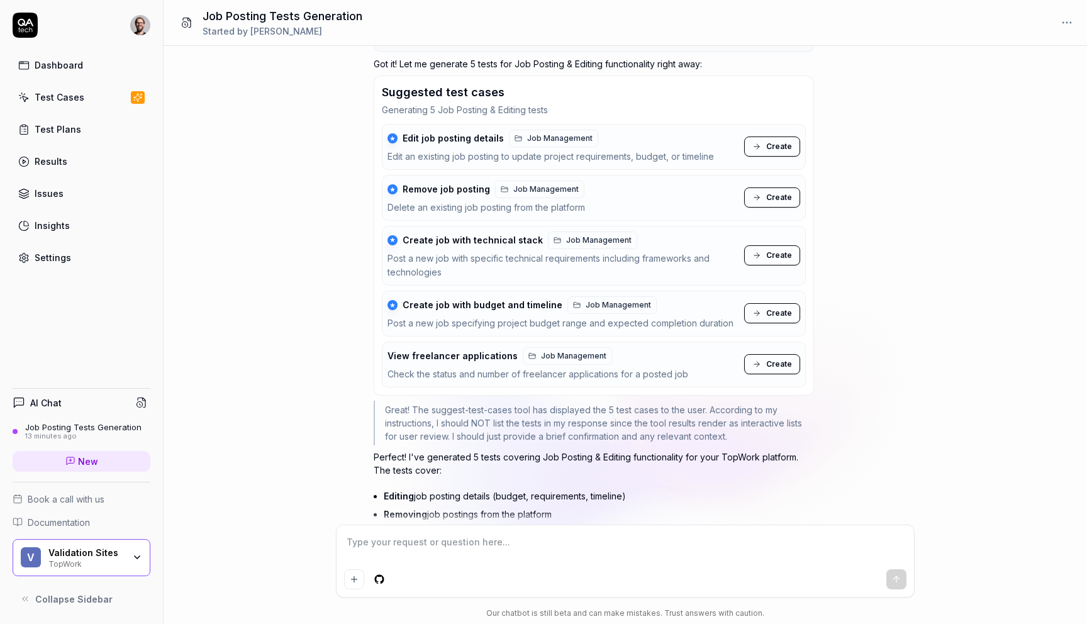
click at [777, 311] on span "Create" at bounding box center [779, 313] width 26 height 11
click at [782, 257] on span "Create" at bounding box center [779, 255] width 26 height 11
click at [772, 201] on button "Create" at bounding box center [772, 197] width 56 height 20
click at [781, 148] on span "Create" at bounding box center [779, 146] width 26 height 11
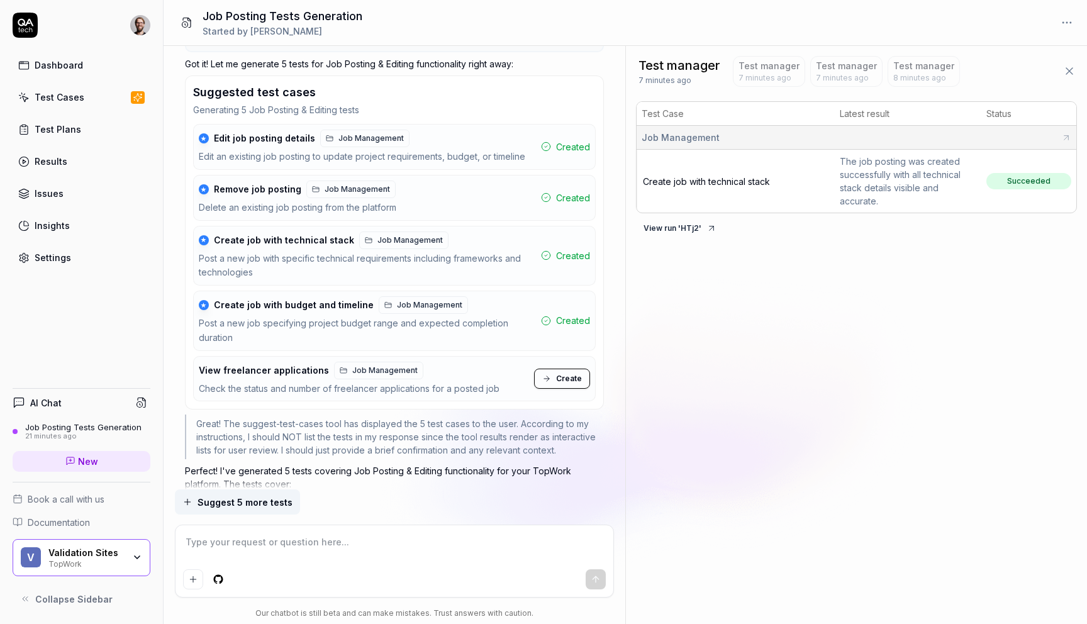
click at [768, 74] on span "7 minutes ago" at bounding box center [764, 77] width 53 height 11
click at [848, 73] on span "8 minutes ago" at bounding box center [842, 77] width 53 height 11
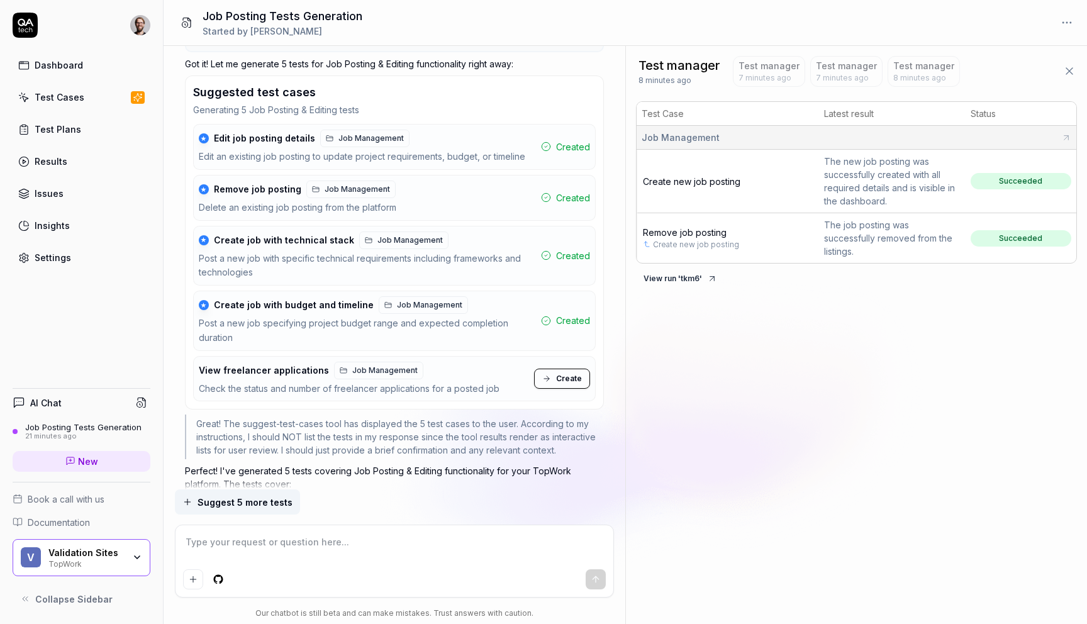
click at [920, 70] on span "Test manager" at bounding box center [923, 65] width 61 height 13
click at [820, 74] on span "8 minutes ago" at bounding box center [842, 77] width 53 height 11
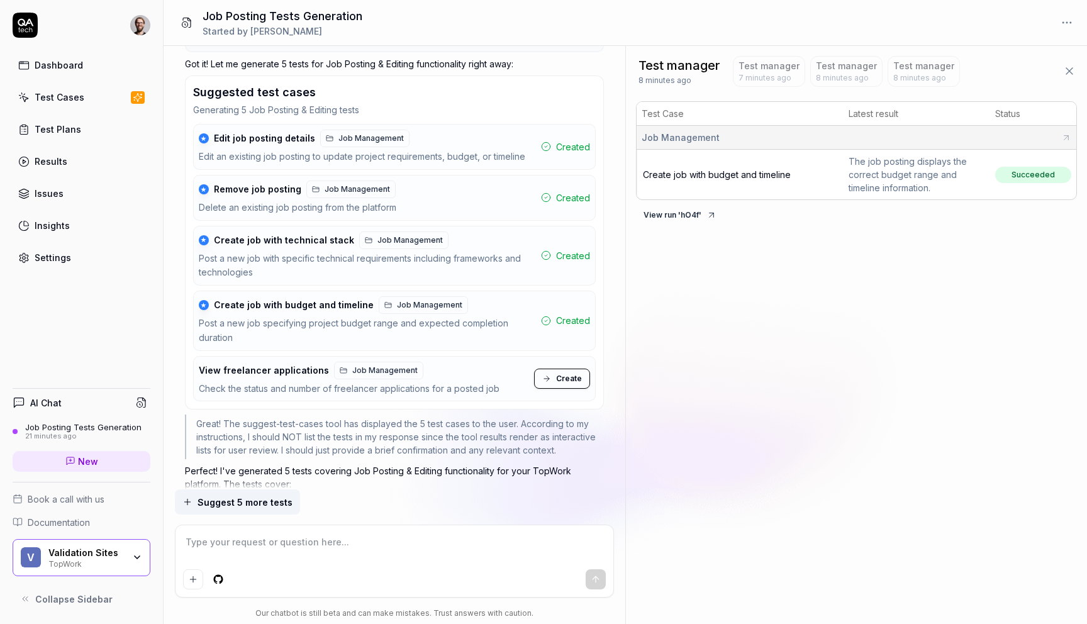
click at [763, 75] on span "7 minutes ago" at bounding box center [764, 77] width 53 height 11
click at [682, 82] on span "7 minutes ago" at bounding box center [664, 80] width 53 height 11
type textarea "*"
